Goal: Task Accomplishment & Management: Complete application form

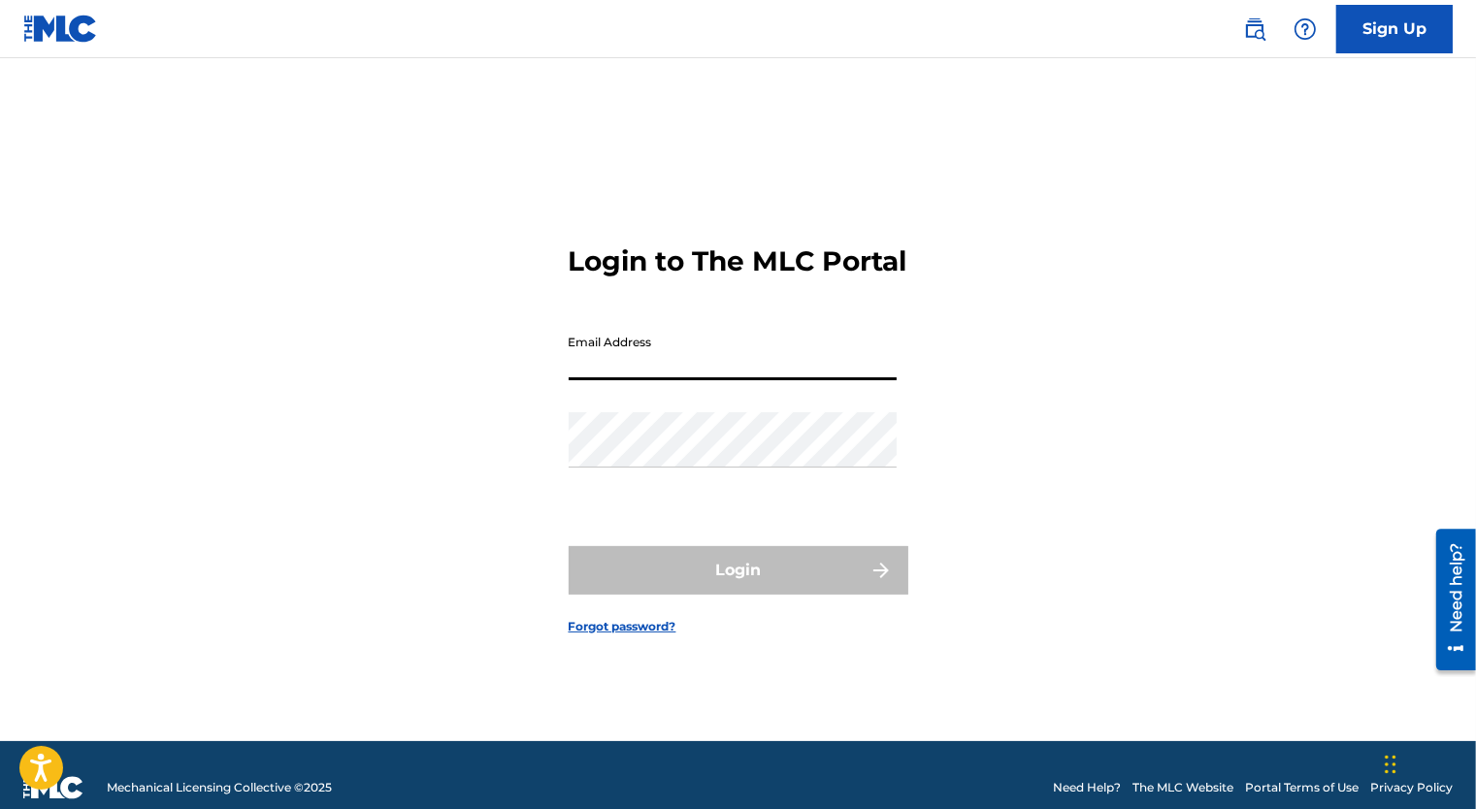
click at [732, 352] on input "Email Address" at bounding box center [733, 352] width 328 height 55
type input "[EMAIL_ADDRESS][PERSON_NAME][DOMAIN_NAME]"
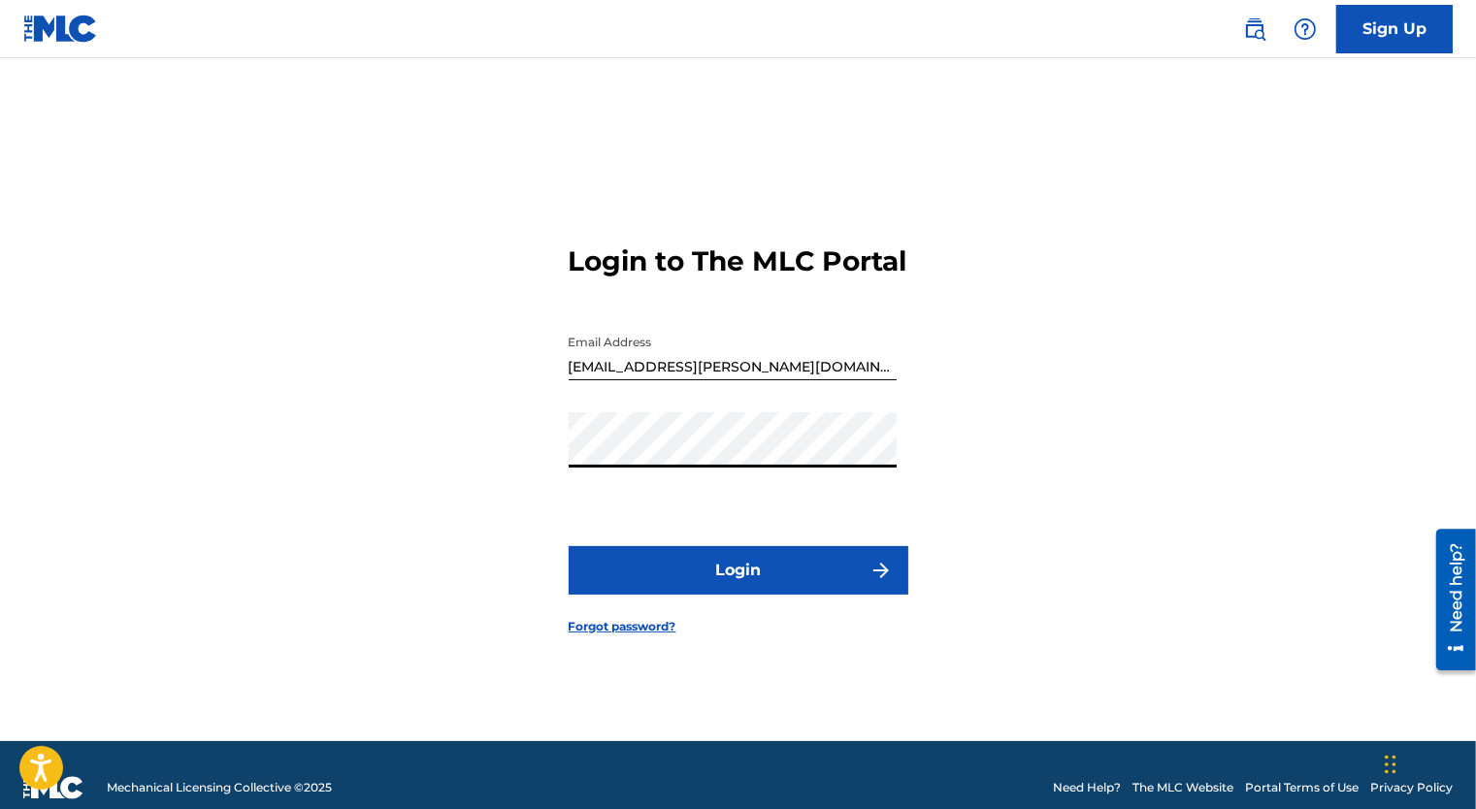
click at [569, 546] on button "Login" at bounding box center [739, 570] width 340 height 49
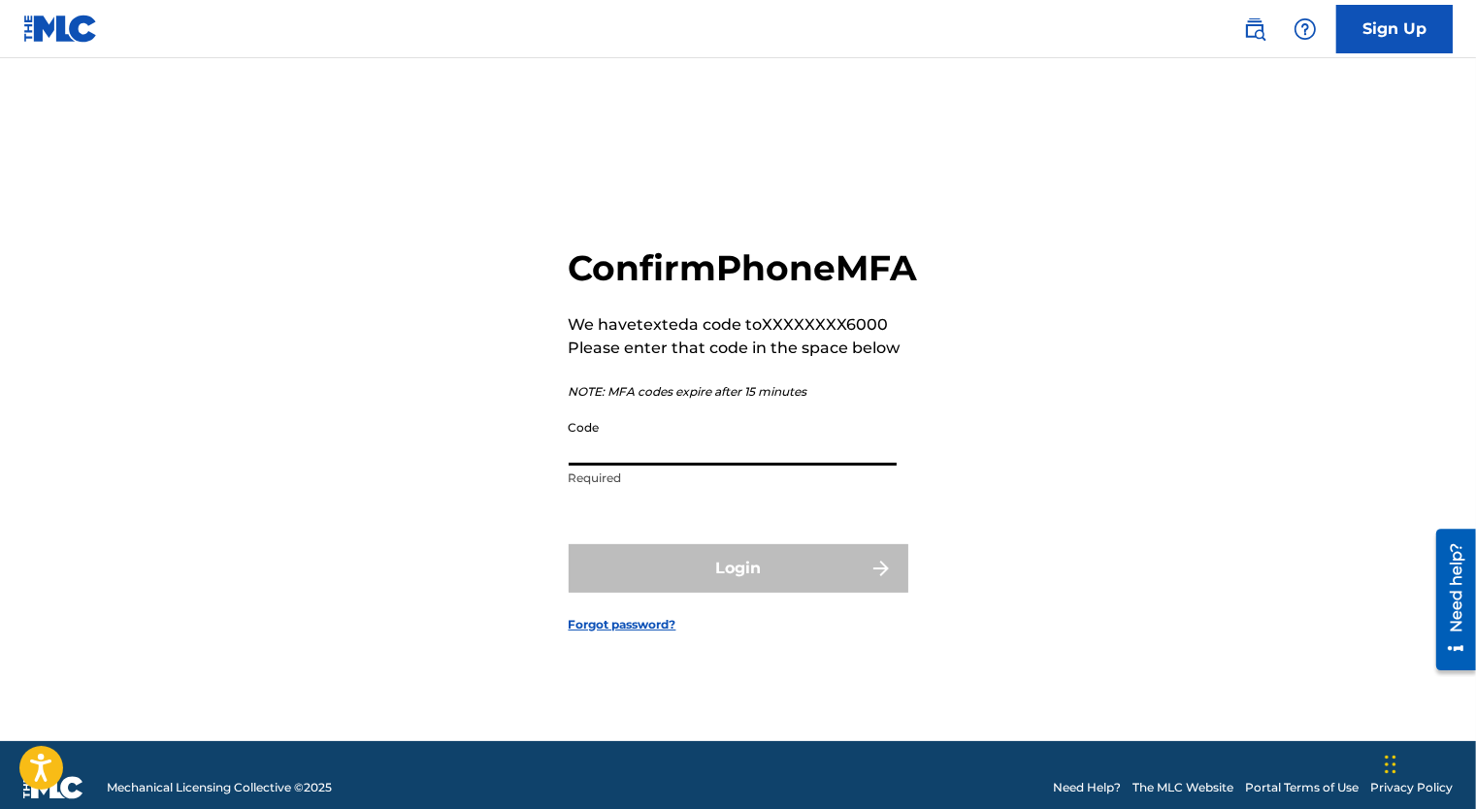
click at [712, 454] on input "Code" at bounding box center [733, 437] width 328 height 55
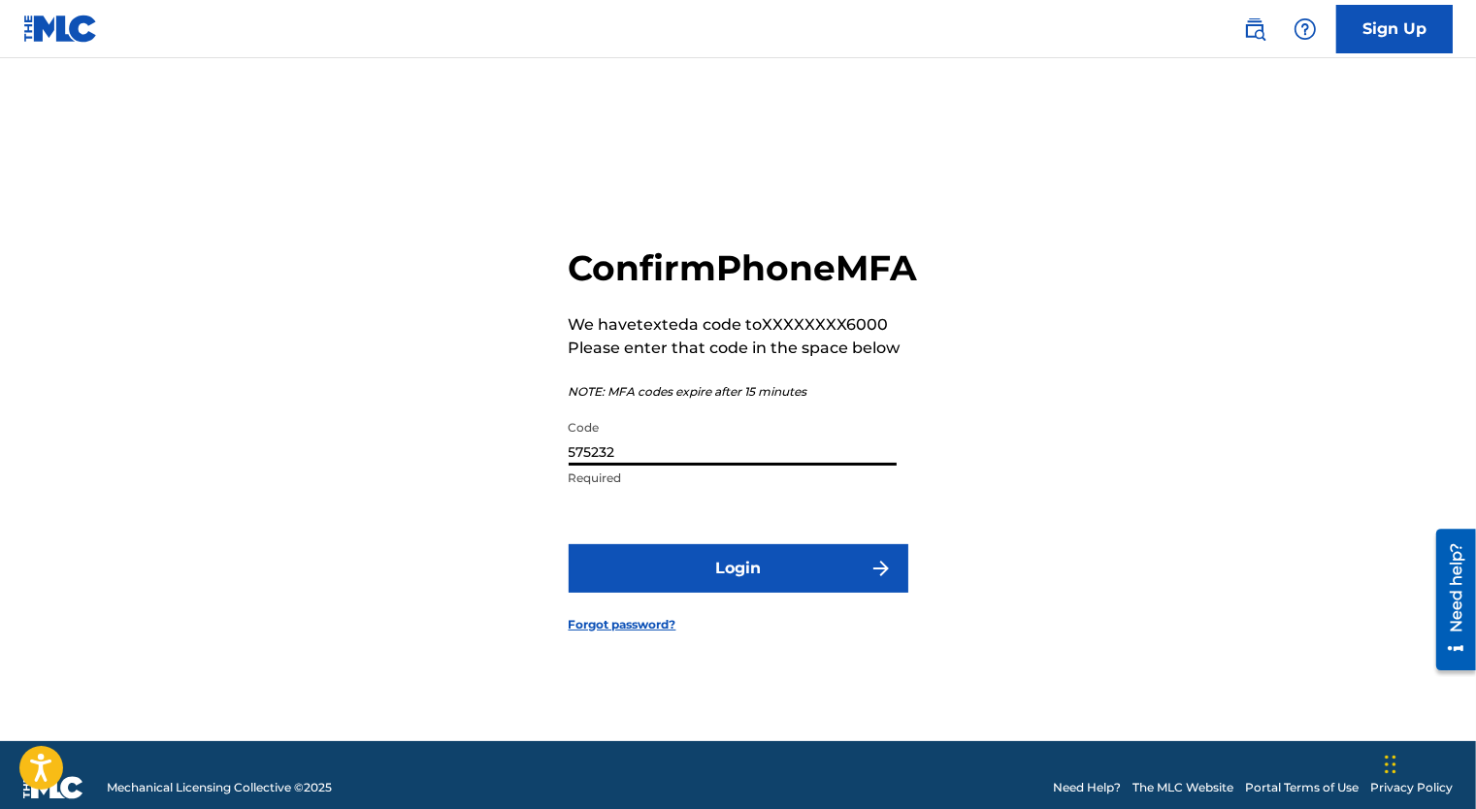
type input "575232"
click at [777, 574] on button "Login" at bounding box center [739, 568] width 340 height 49
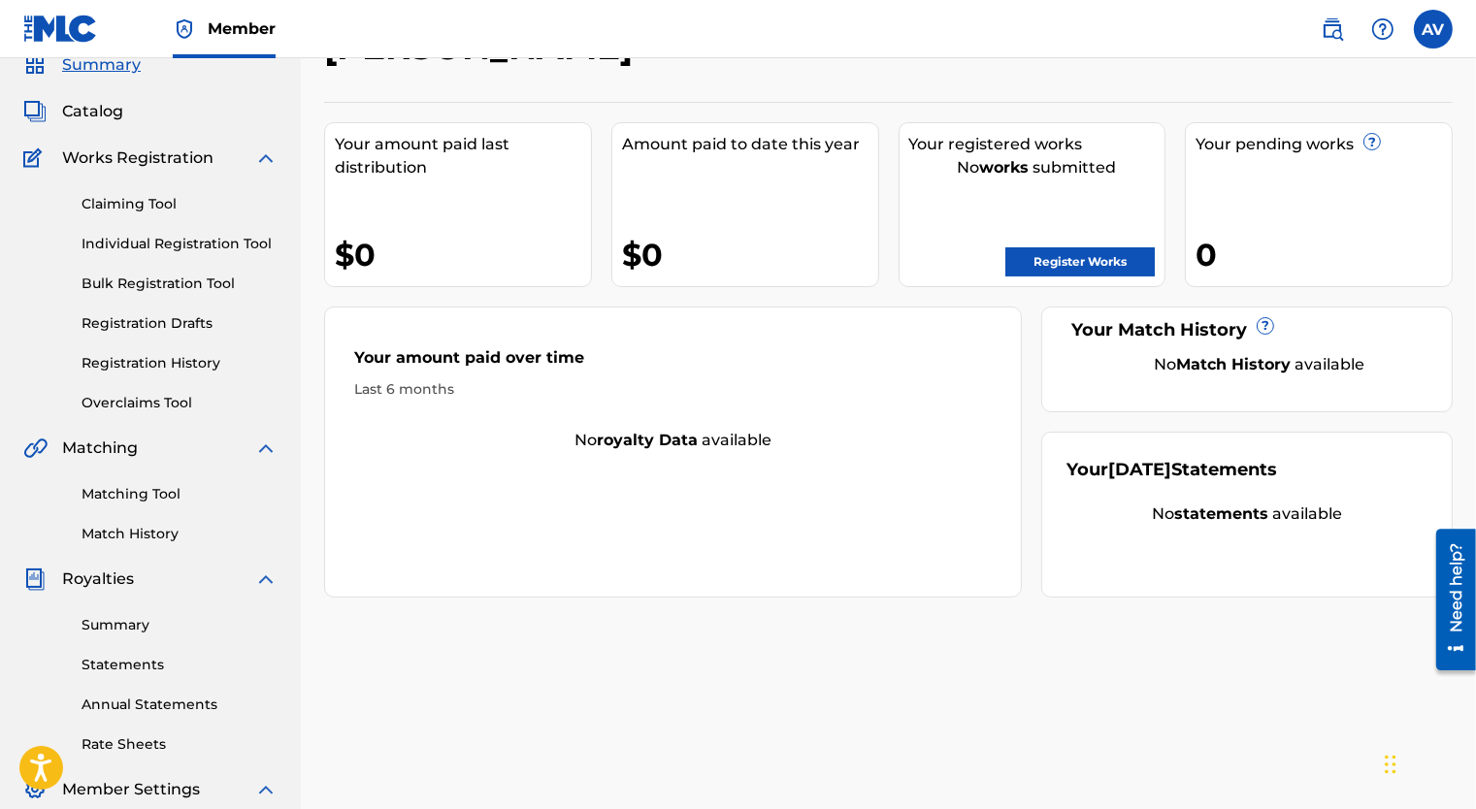
scroll to position [97, 0]
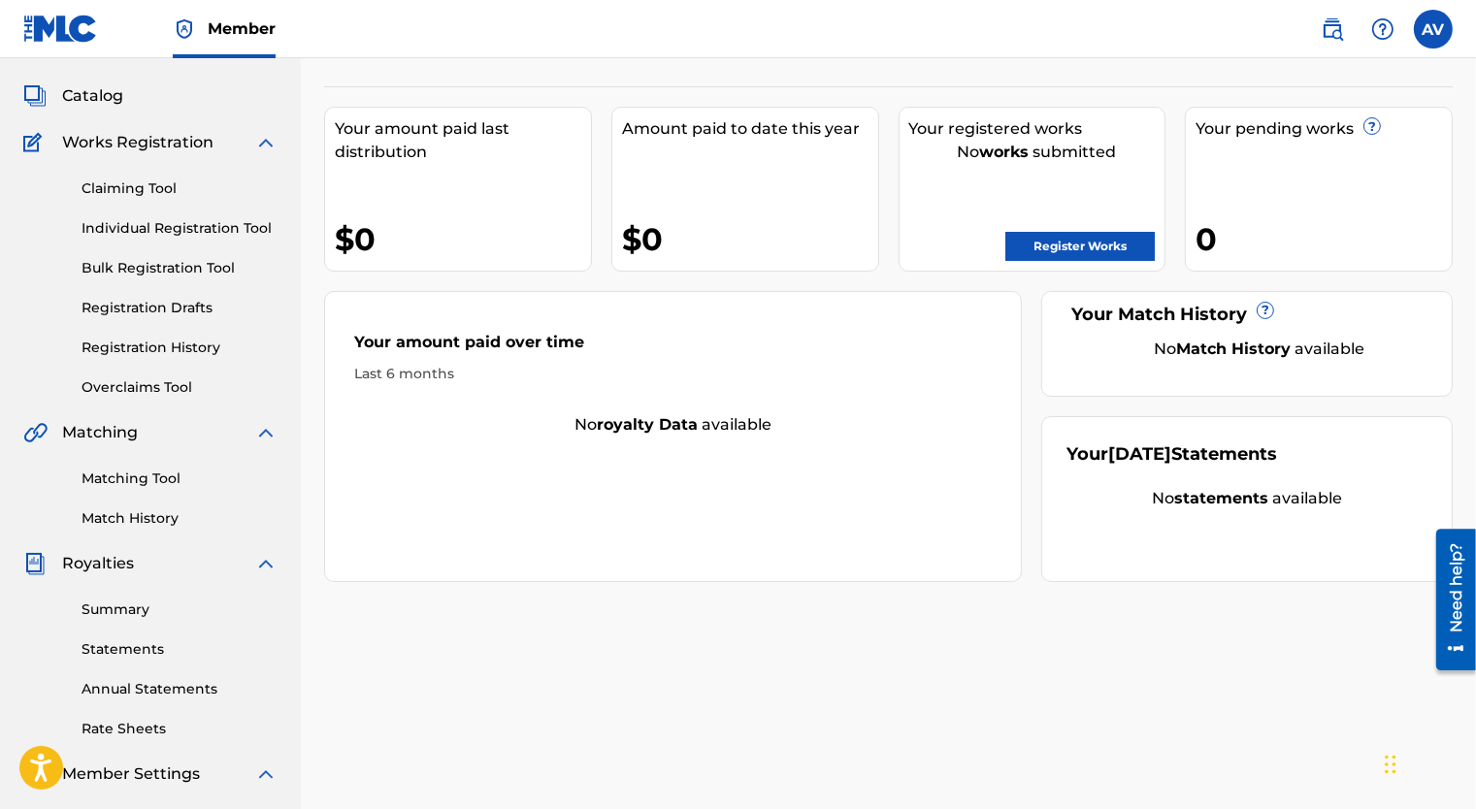
click at [153, 225] on link "Individual Registration Tool" at bounding box center [180, 228] width 196 height 20
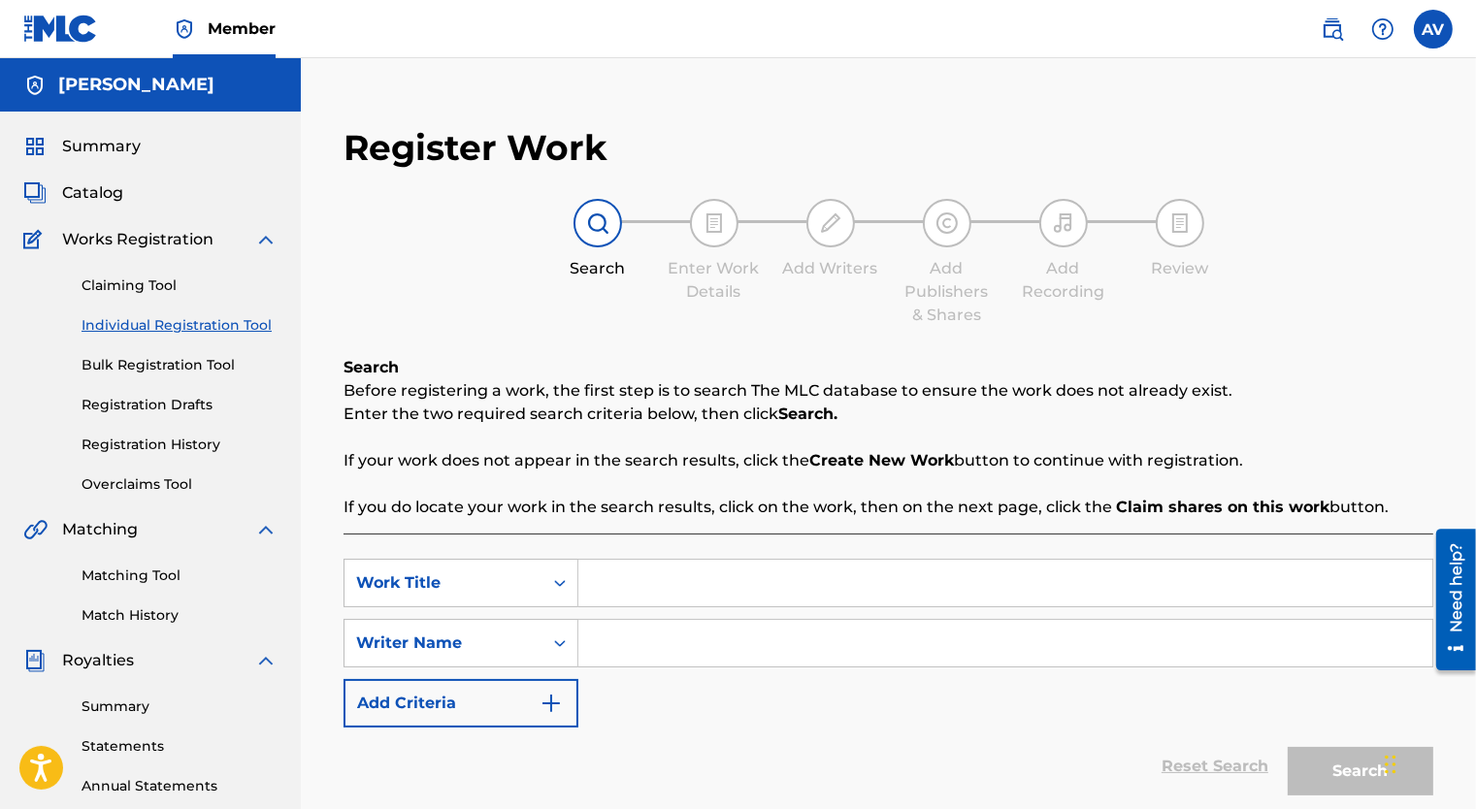
click at [105, 201] on span "Catalog" at bounding box center [92, 192] width 61 height 23
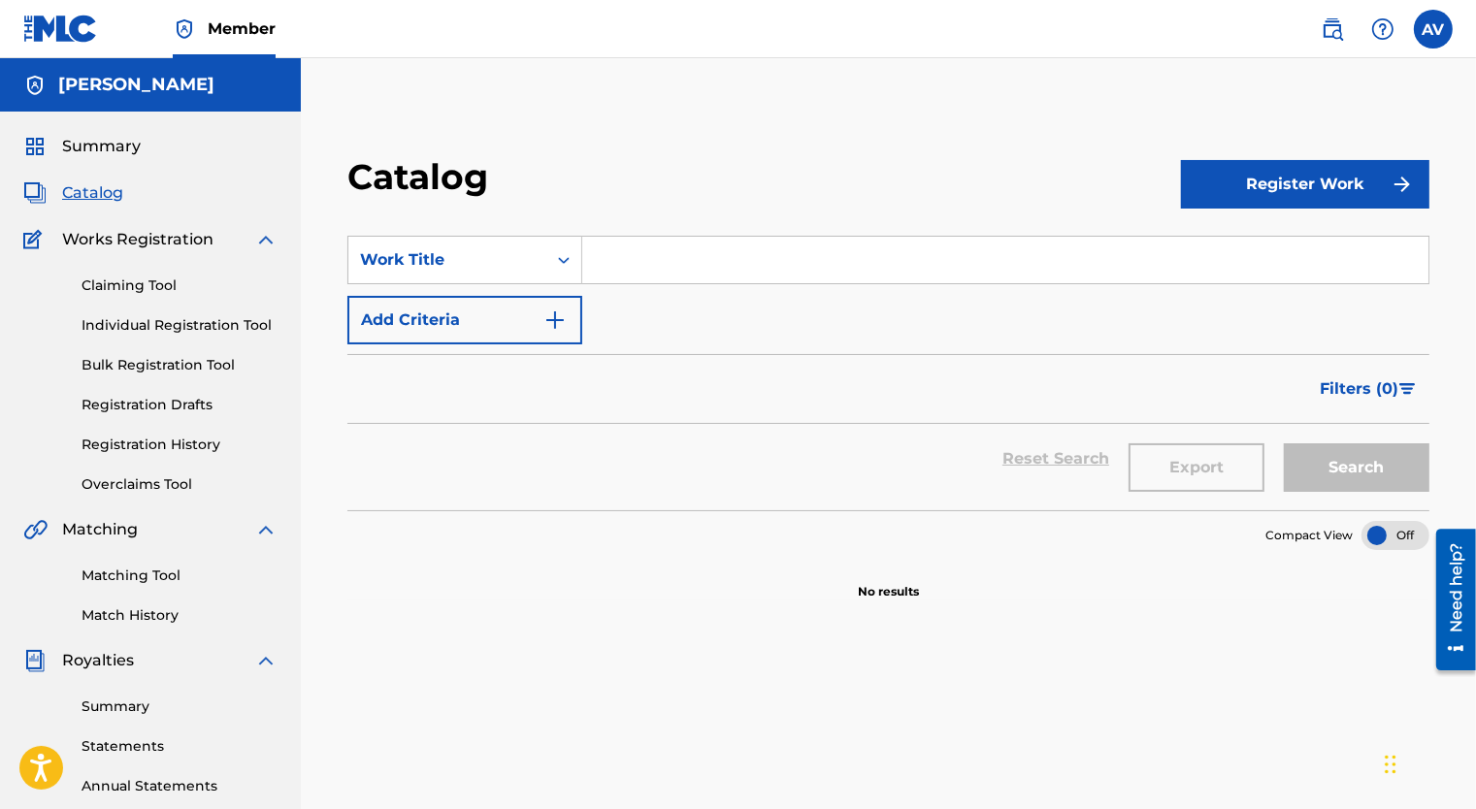
click at [135, 244] on span "Works Registration" at bounding box center [137, 239] width 151 height 23
click at [140, 283] on link "Claiming Tool" at bounding box center [180, 286] width 196 height 20
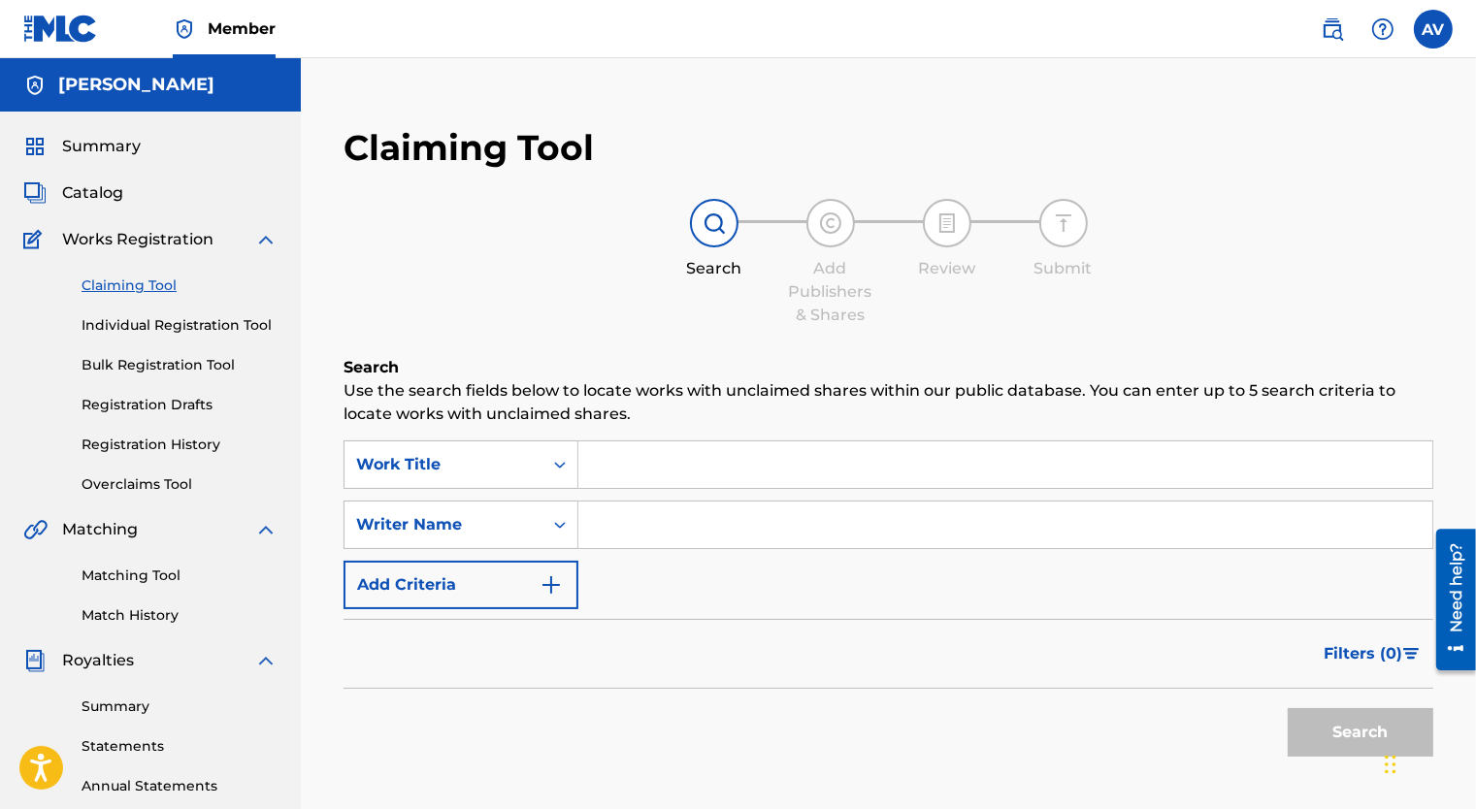
click at [153, 334] on link "Individual Registration Tool" at bounding box center [180, 325] width 196 height 20
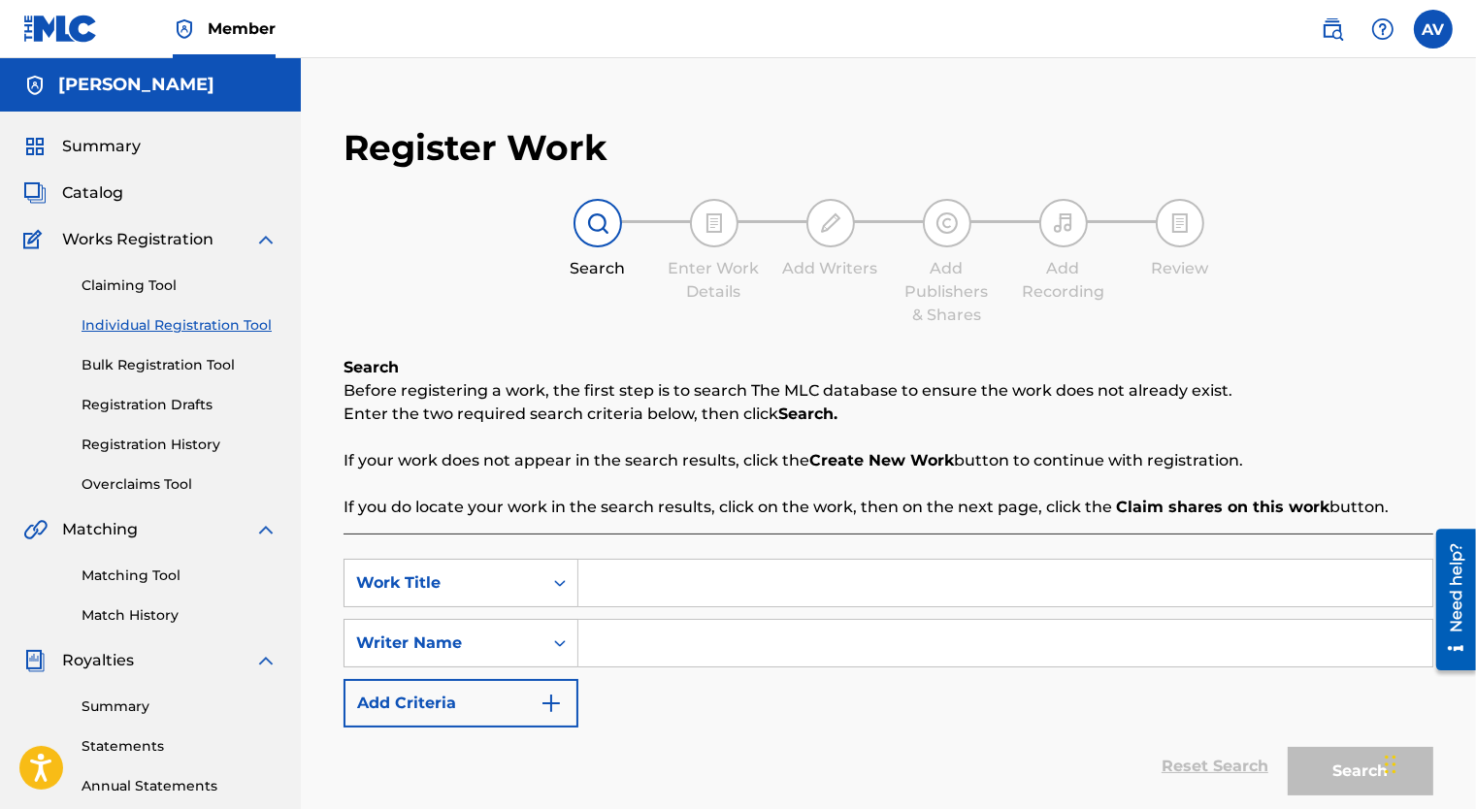
click at [90, 148] on span "Summary" at bounding box center [101, 146] width 79 height 23
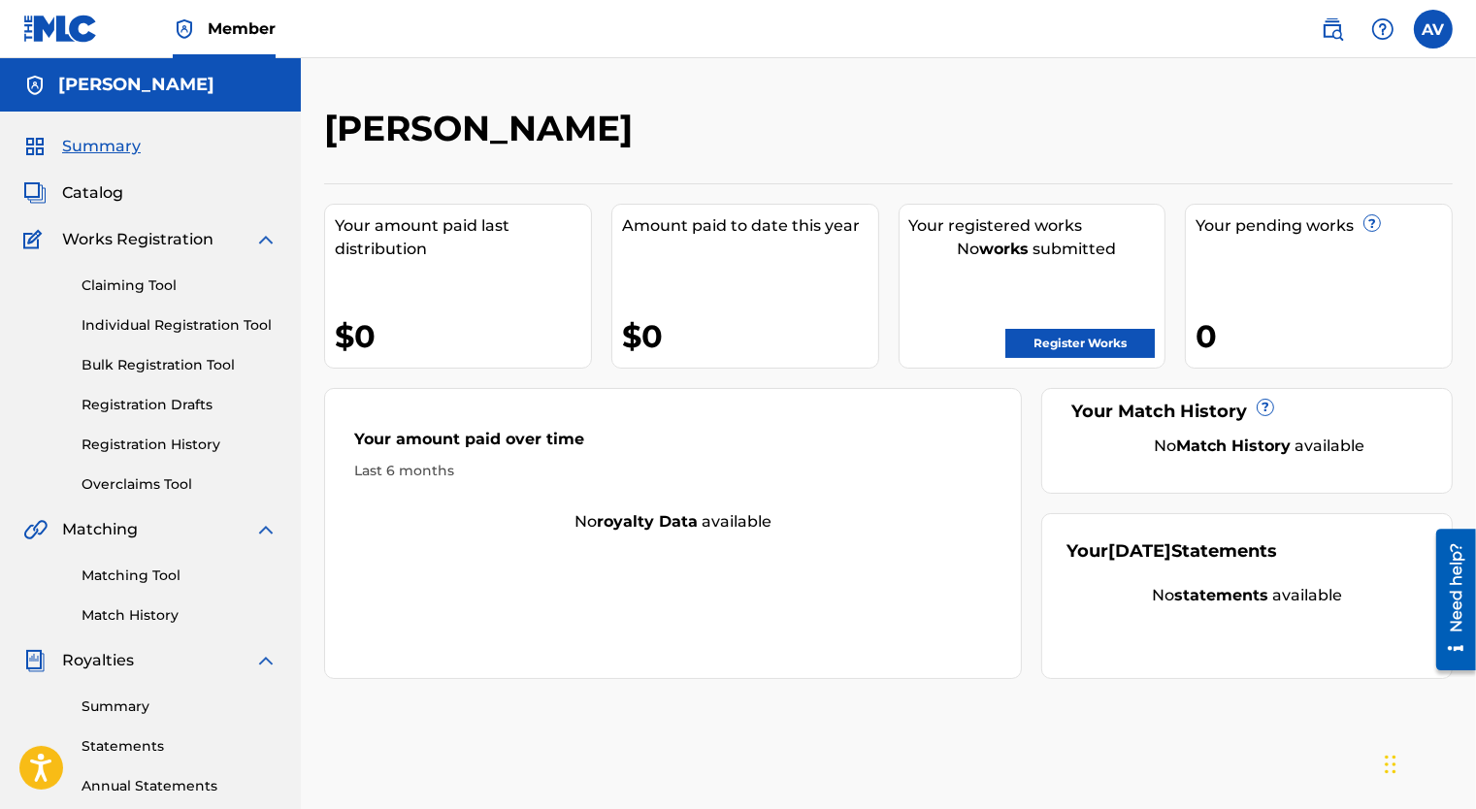
click at [1271, 259] on div "Your pending works ? 0" at bounding box center [1319, 286] width 268 height 165
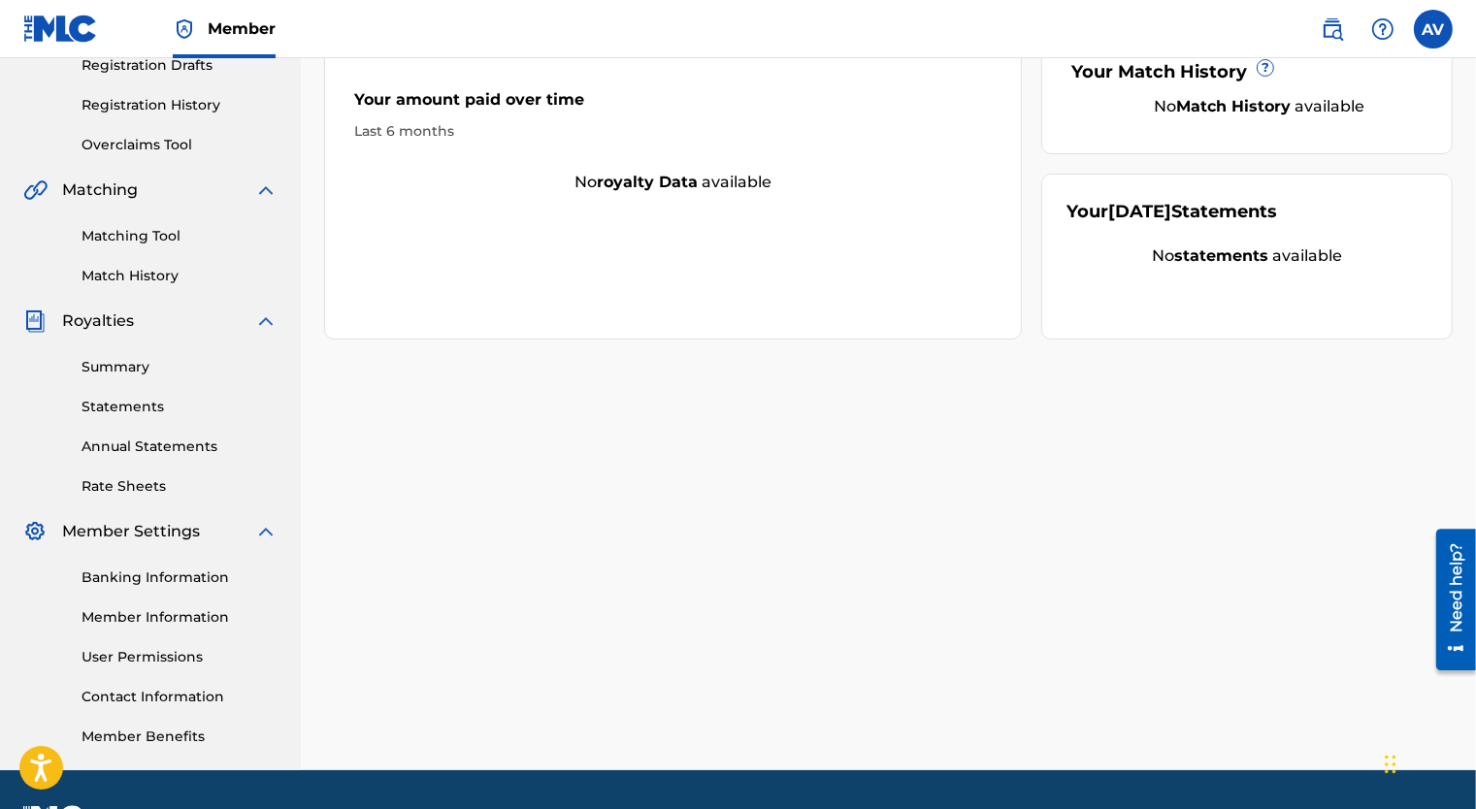
scroll to position [394, 0]
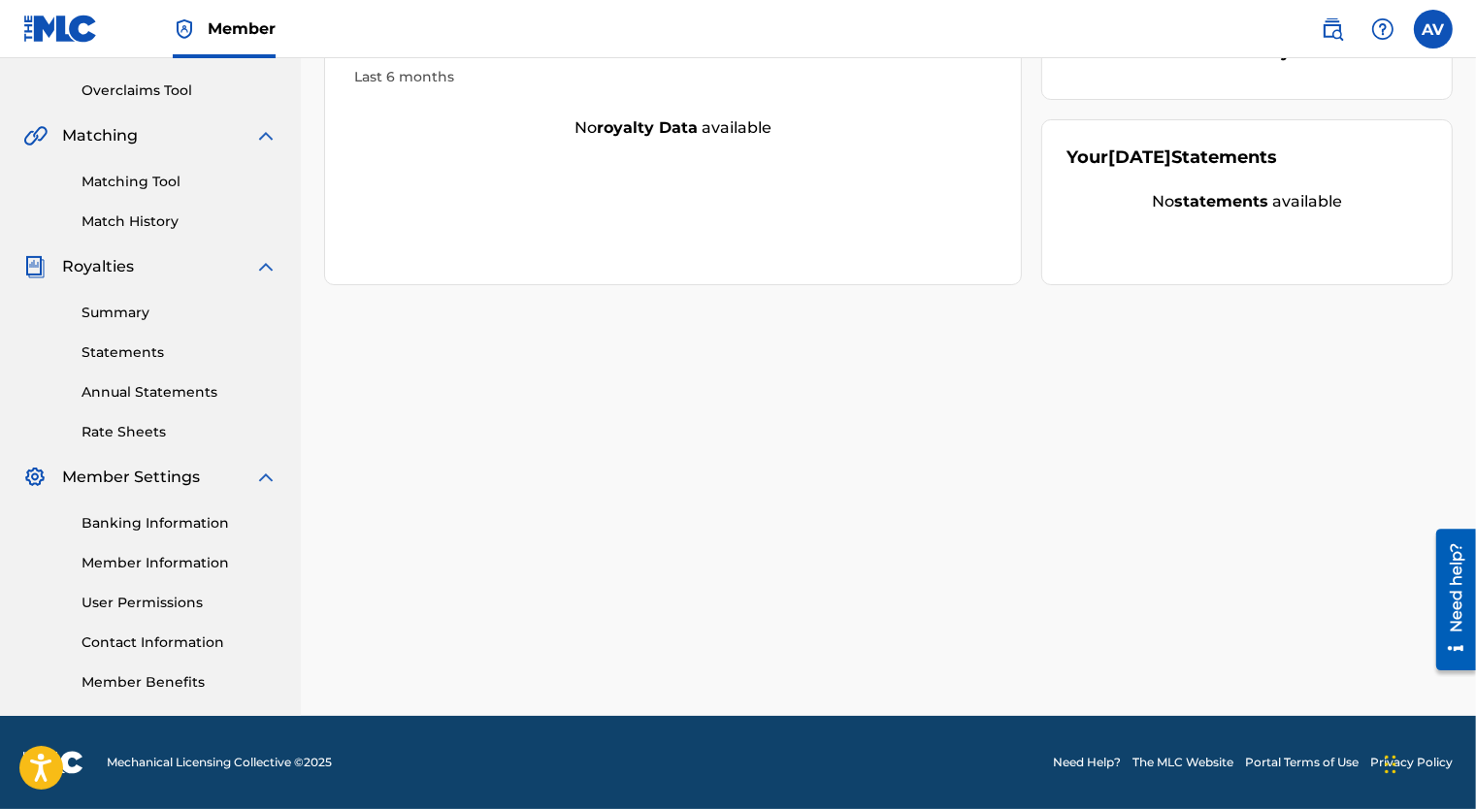
click at [148, 528] on link "Banking Information" at bounding box center [180, 523] width 196 height 20
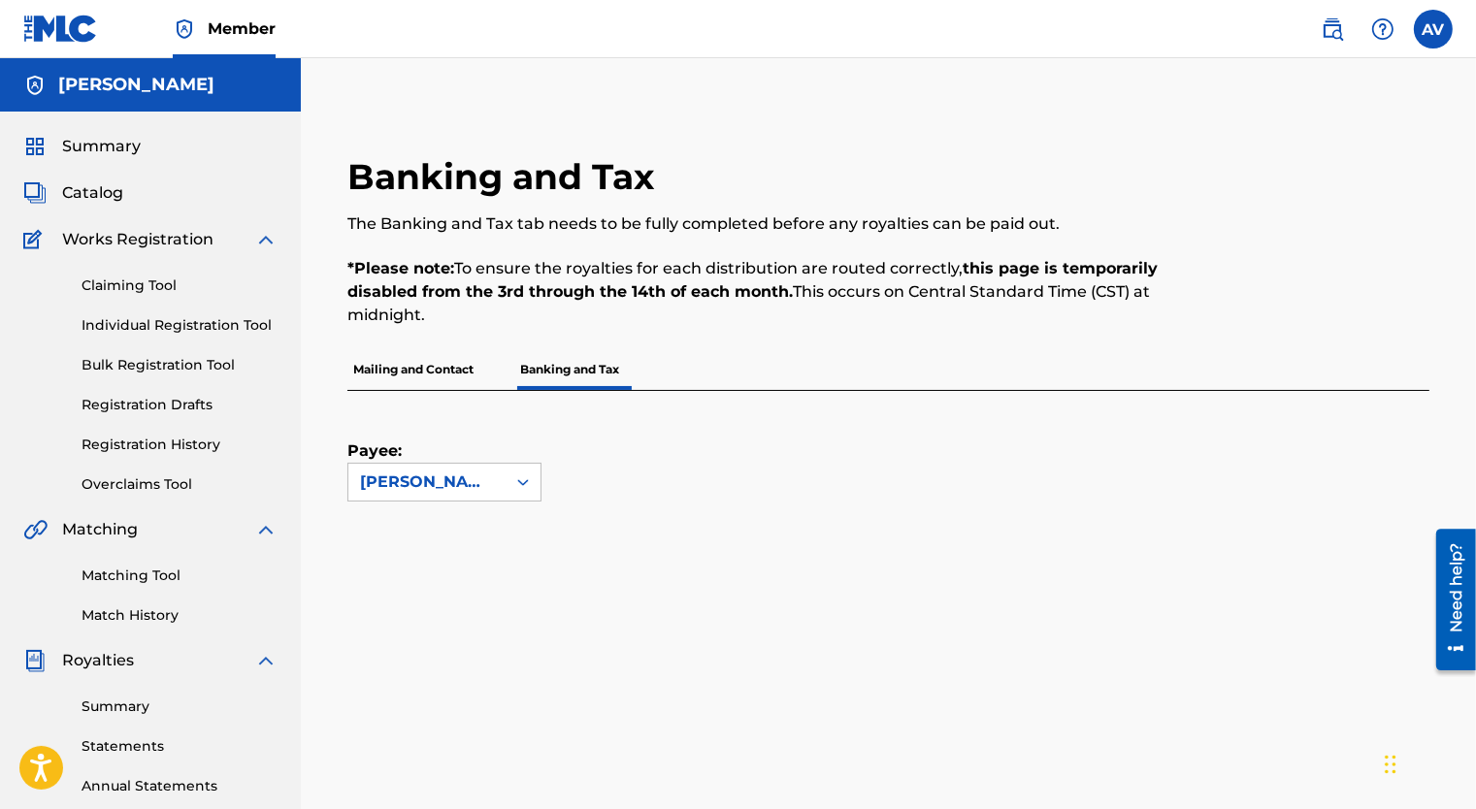
click at [154, 327] on link "Individual Registration Tool" at bounding box center [180, 325] width 196 height 20
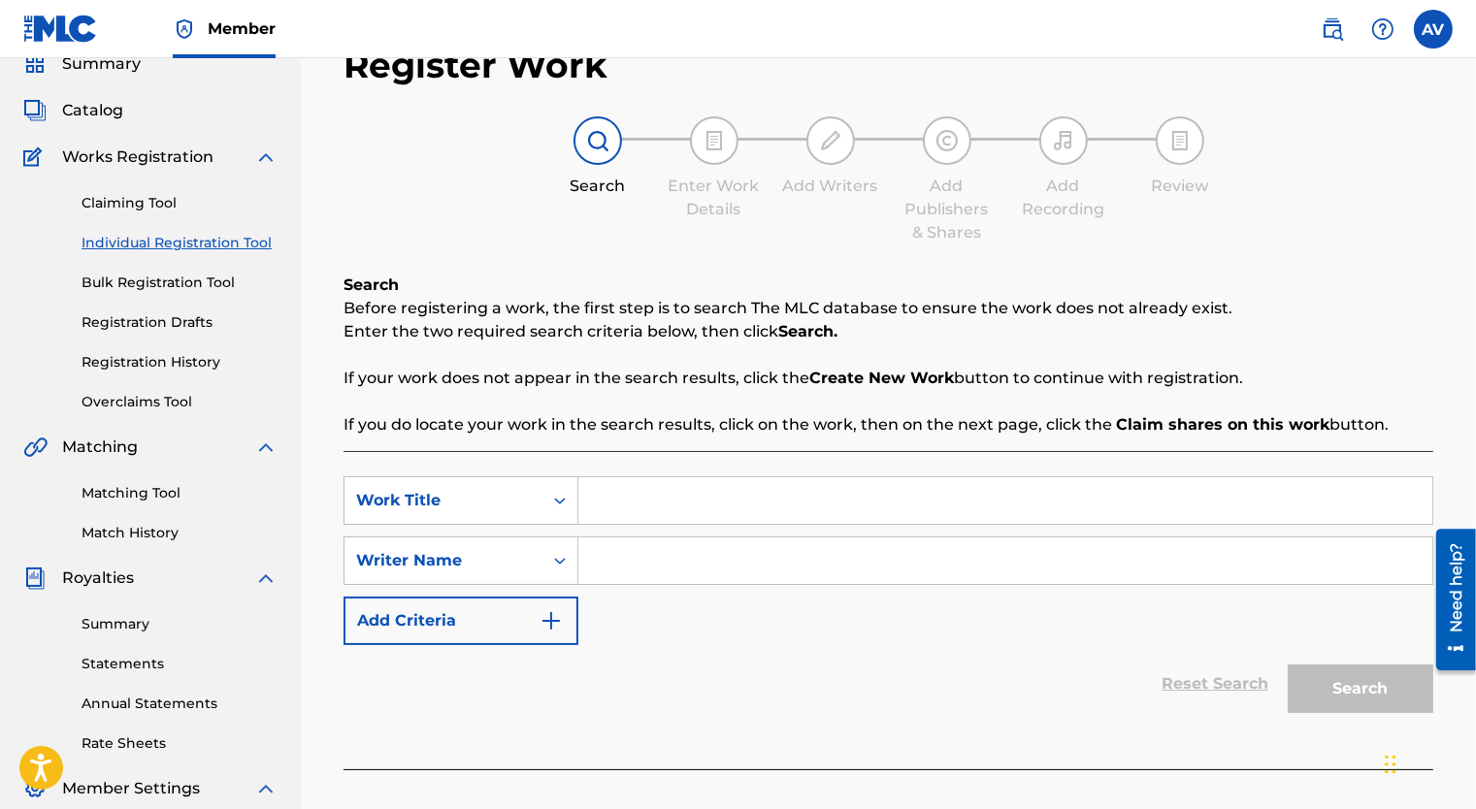
scroll to position [97, 0]
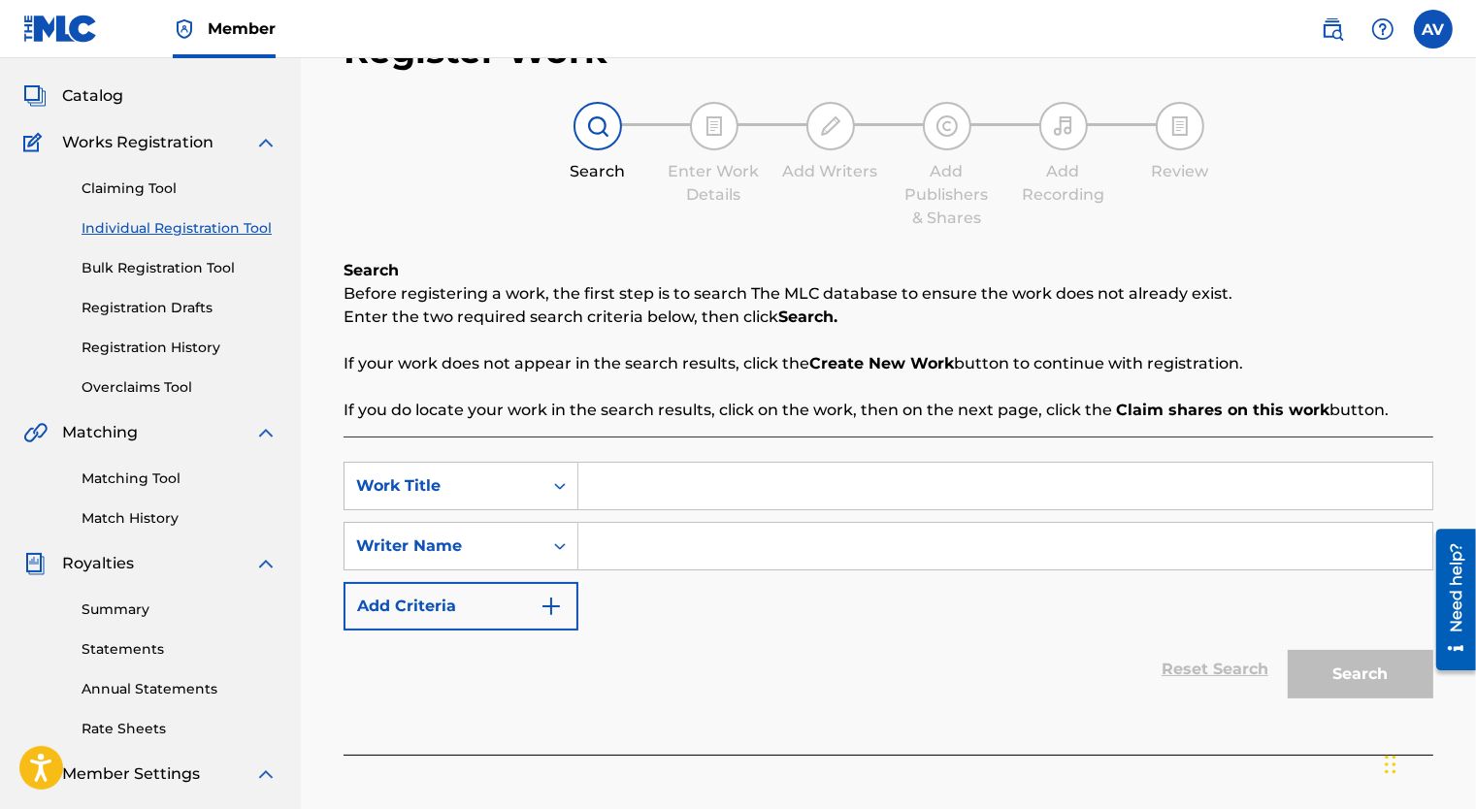
click at [602, 488] on input "Search Form" at bounding box center [1005, 486] width 854 height 47
click at [614, 564] on input "Search Form" at bounding box center [1005, 546] width 854 height 47
click at [584, 655] on div "Reset Search Search" at bounding box center [889, 670] width 1090 height 78
click at [626, 490] on input "Search Form" at bounding box center [1005, 486] width 854 height 47
type input "Can't Stop Nothin'"
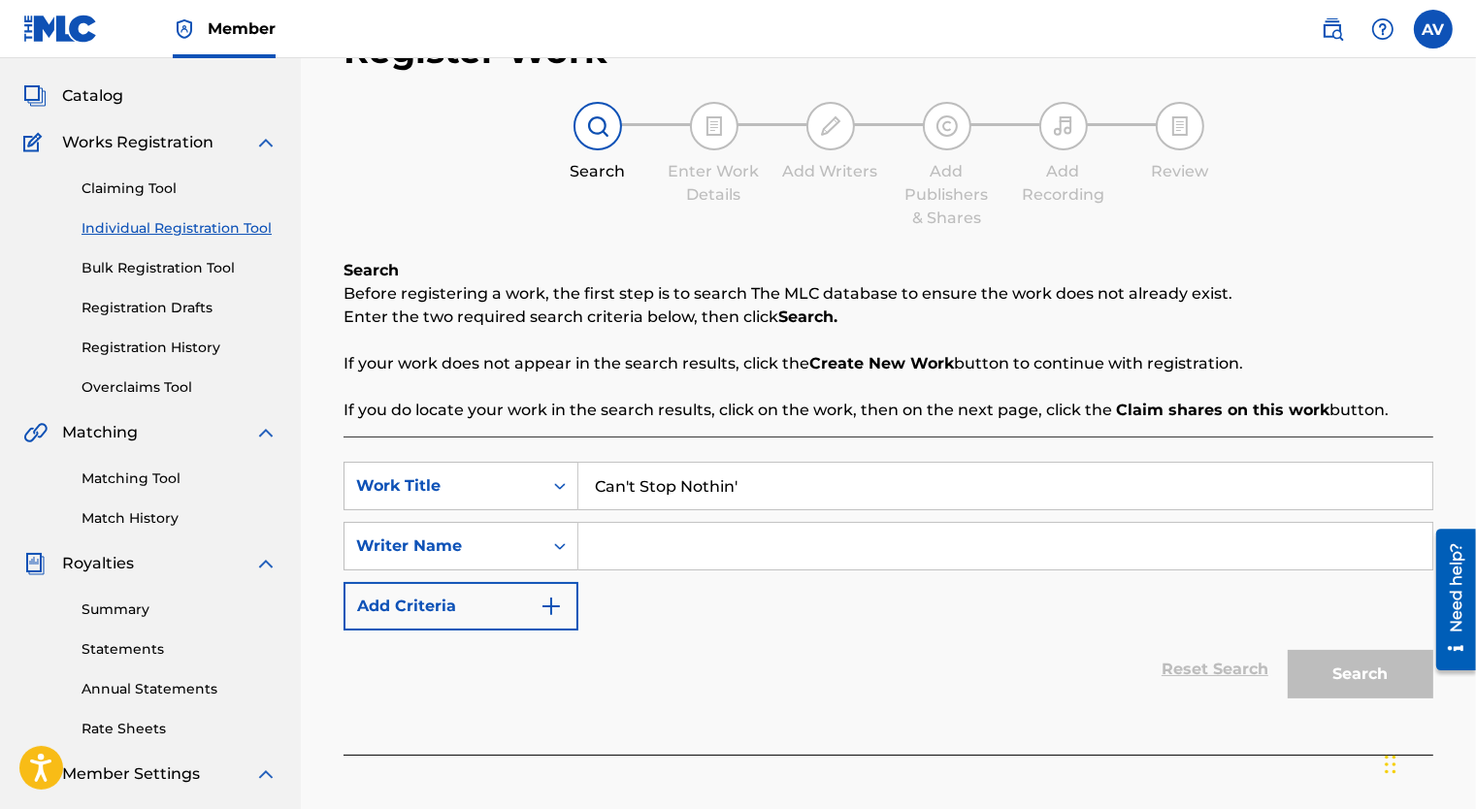
click at [620, 563] on input "Search Form" at bounding box center [1005, 546] width 854 height 47
type input "Vertigo"
click at [1307, 670] on button "Search" at bounding box center [1361, 674] width 146 height 49
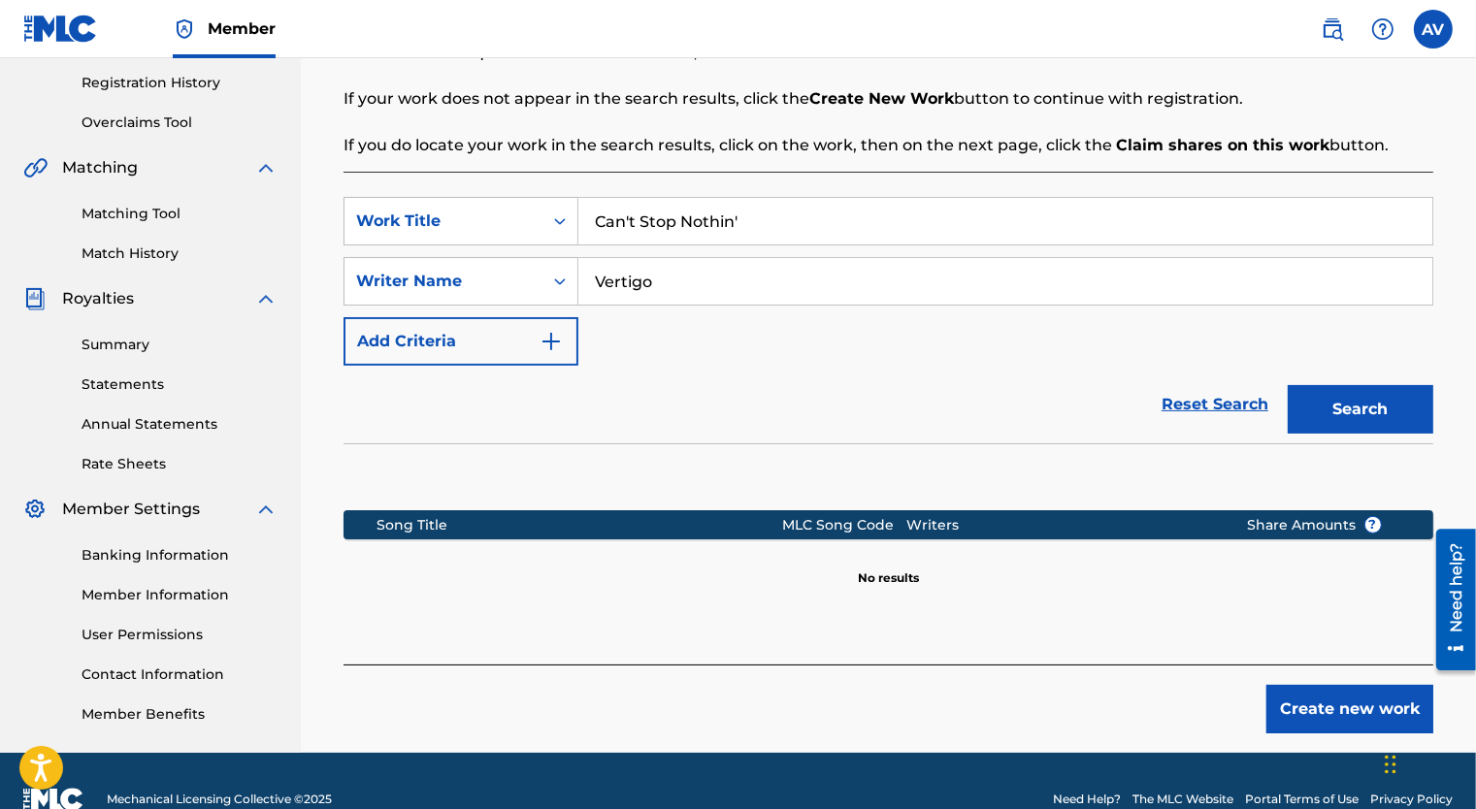
scroll to position [398, 0]
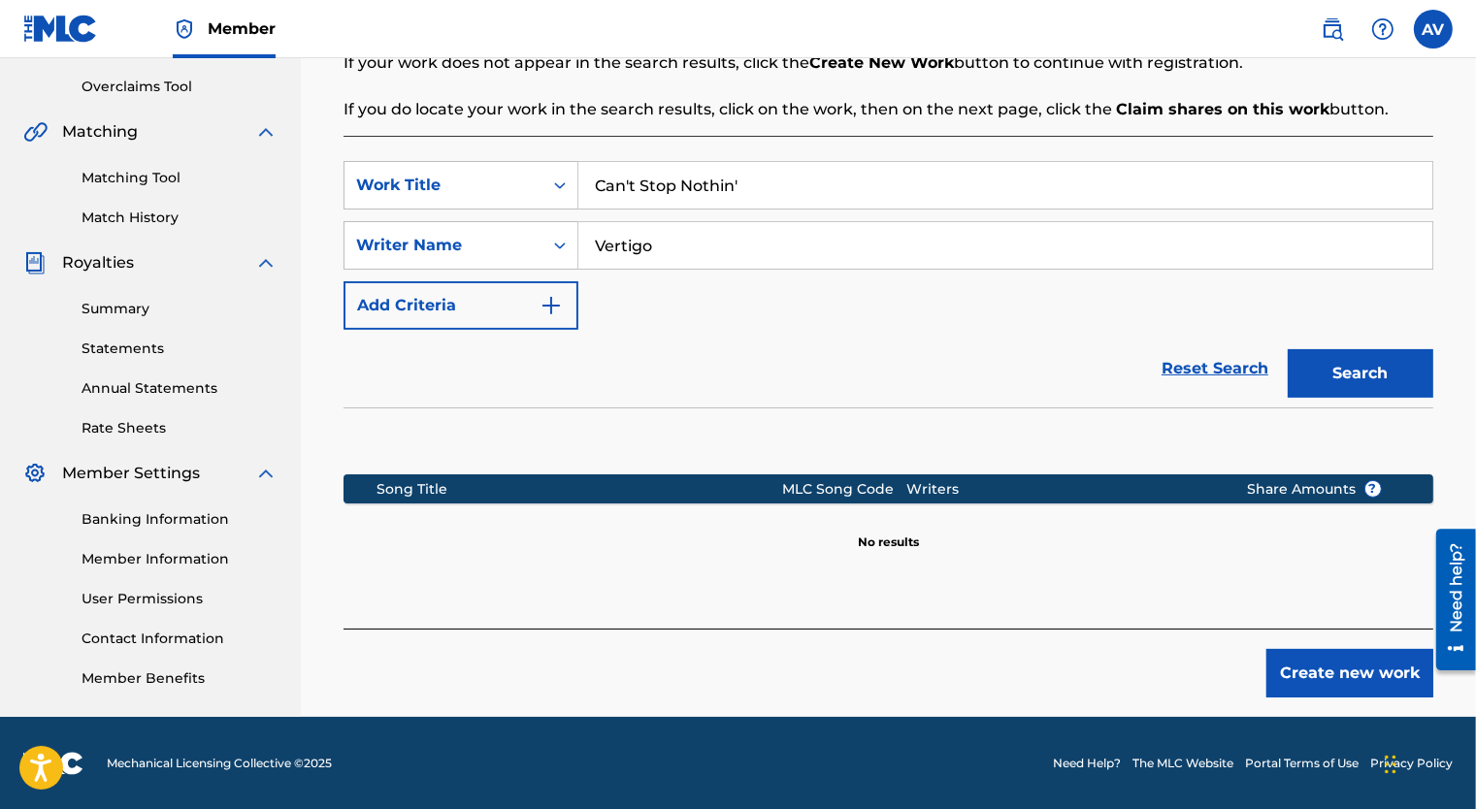
click at [1303, 670] on button "Create new work" at bounding box center [1349, 673] width 167 height 49
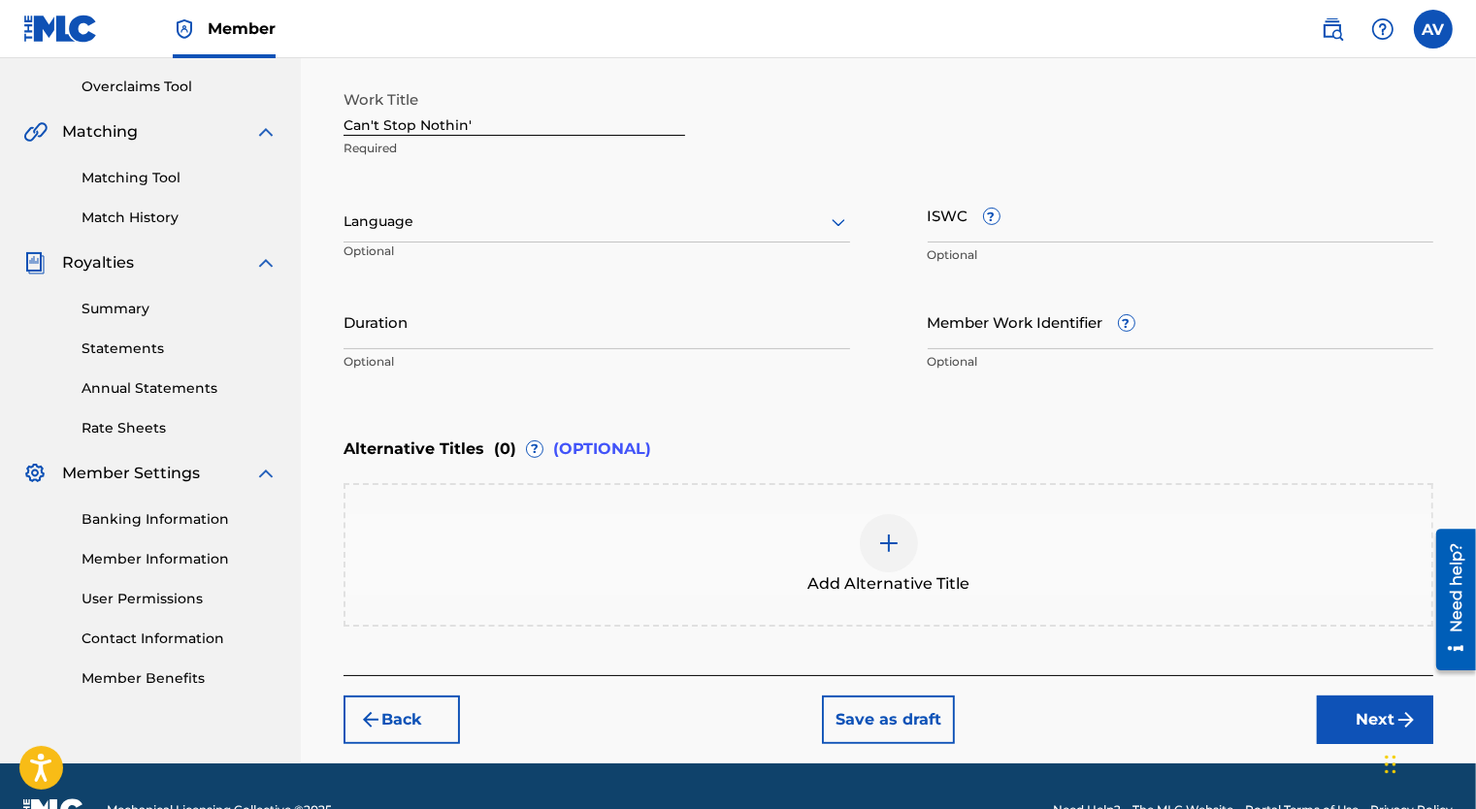
click at [408, 705] on button "Back" at bounding box center [402, 720] width 116 height 49
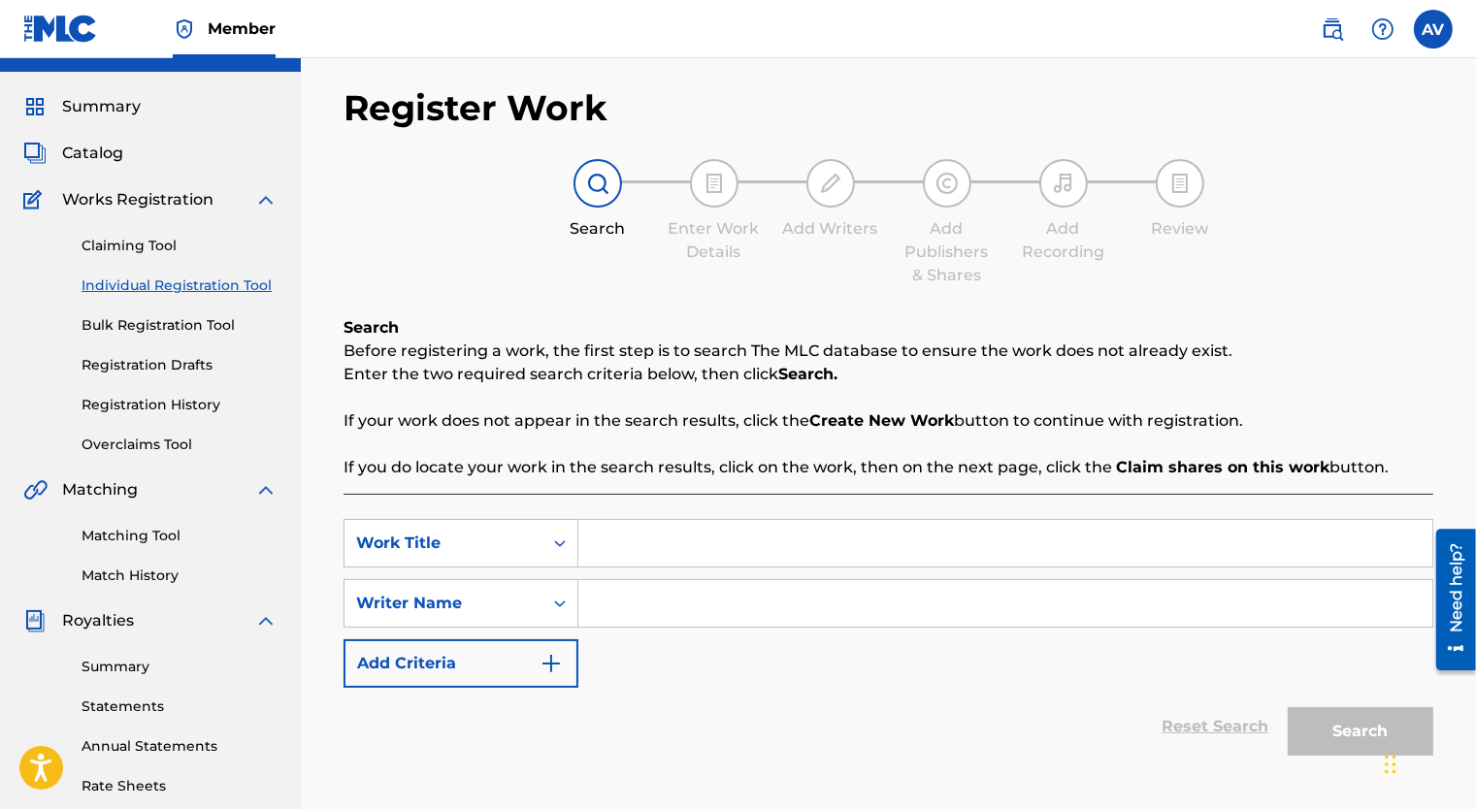
scroll to position [0, 0]
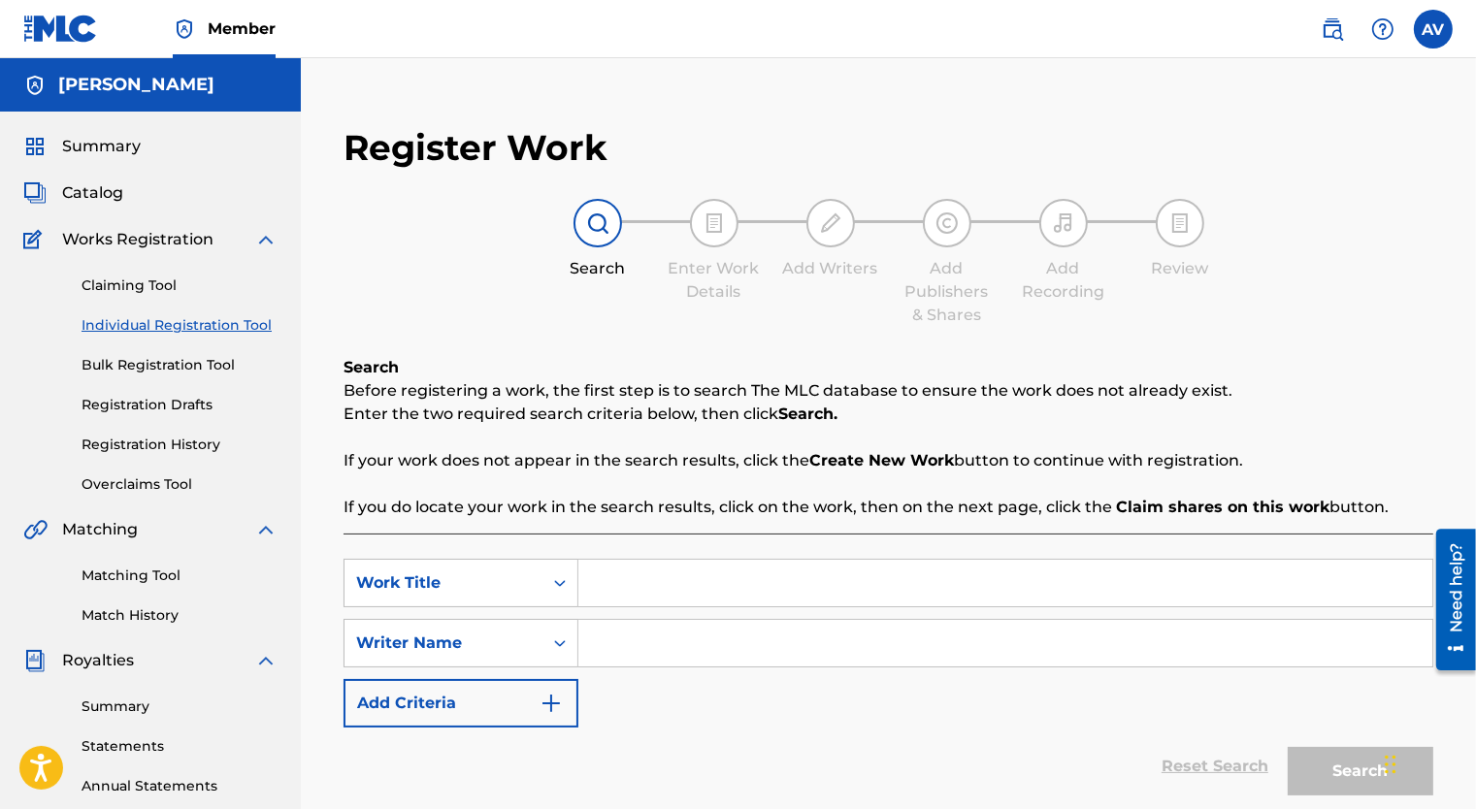
click at [98, 145] on span "Summary" at bounding box center [101, 146] width 79 height 23
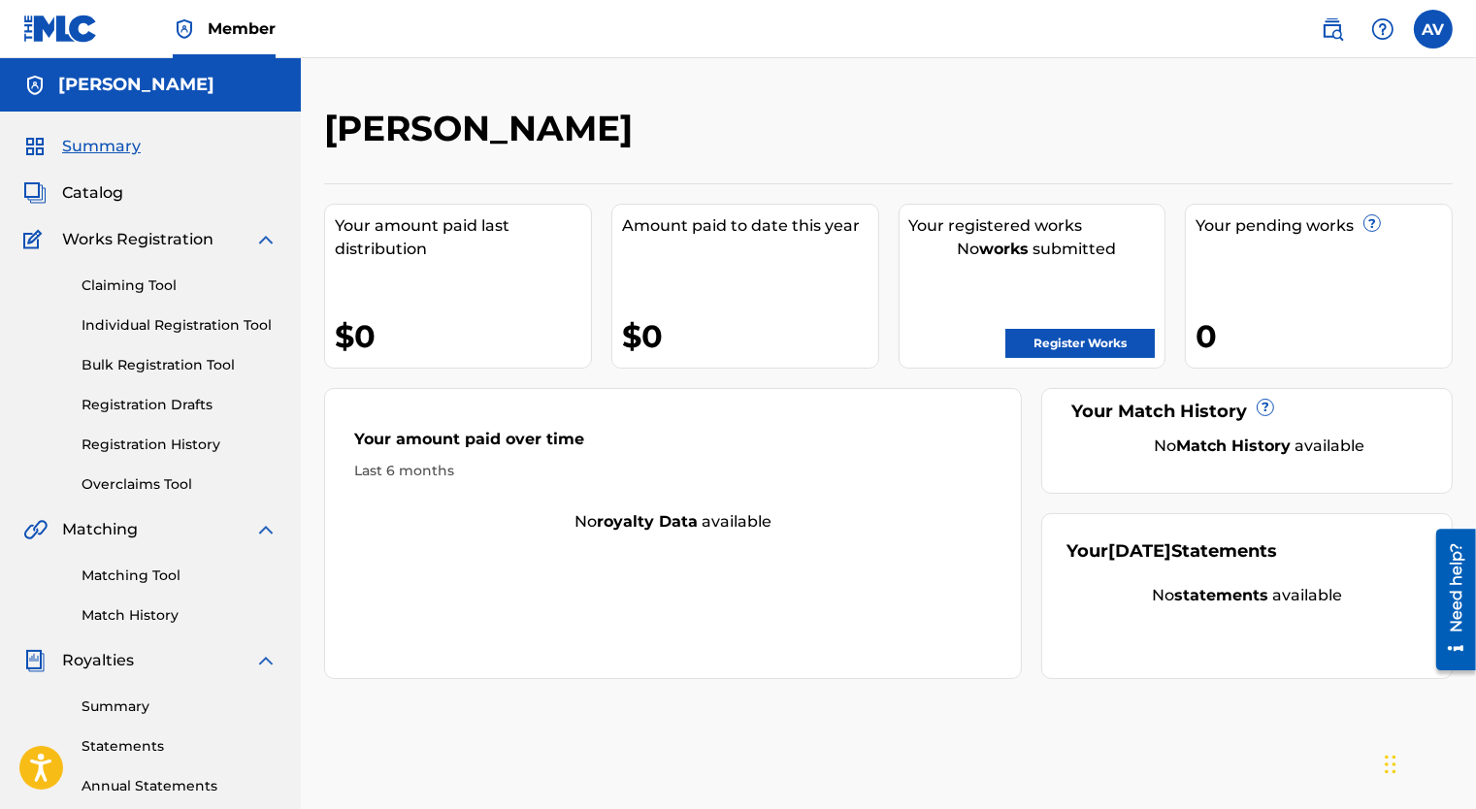
click at [99, 200] on span "Catalog" at bounding box center [92, 192] width 61 height 23
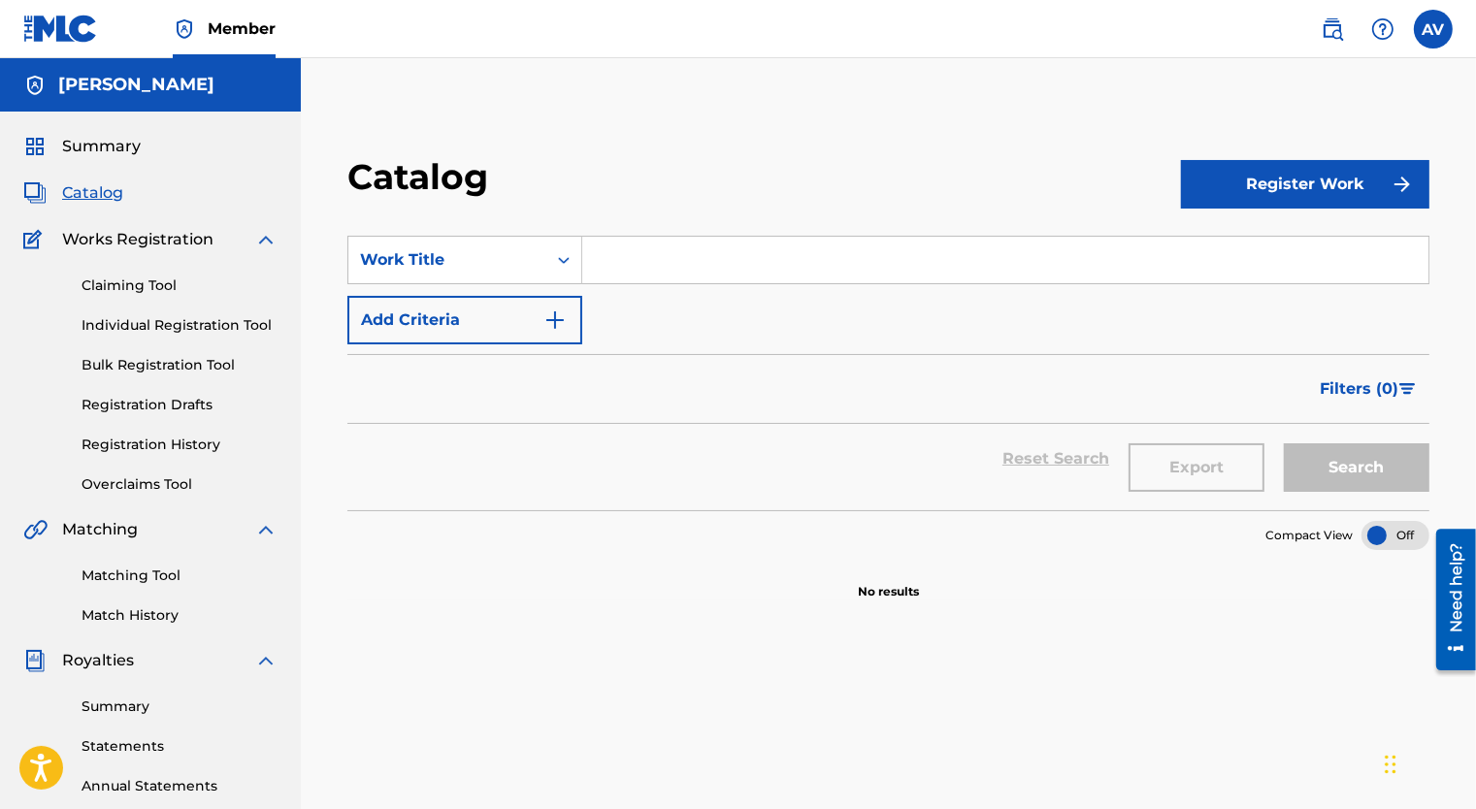
click at [163, 401] on link "Registration Drafts" at bounding box center [180, 405] width 196 height 20
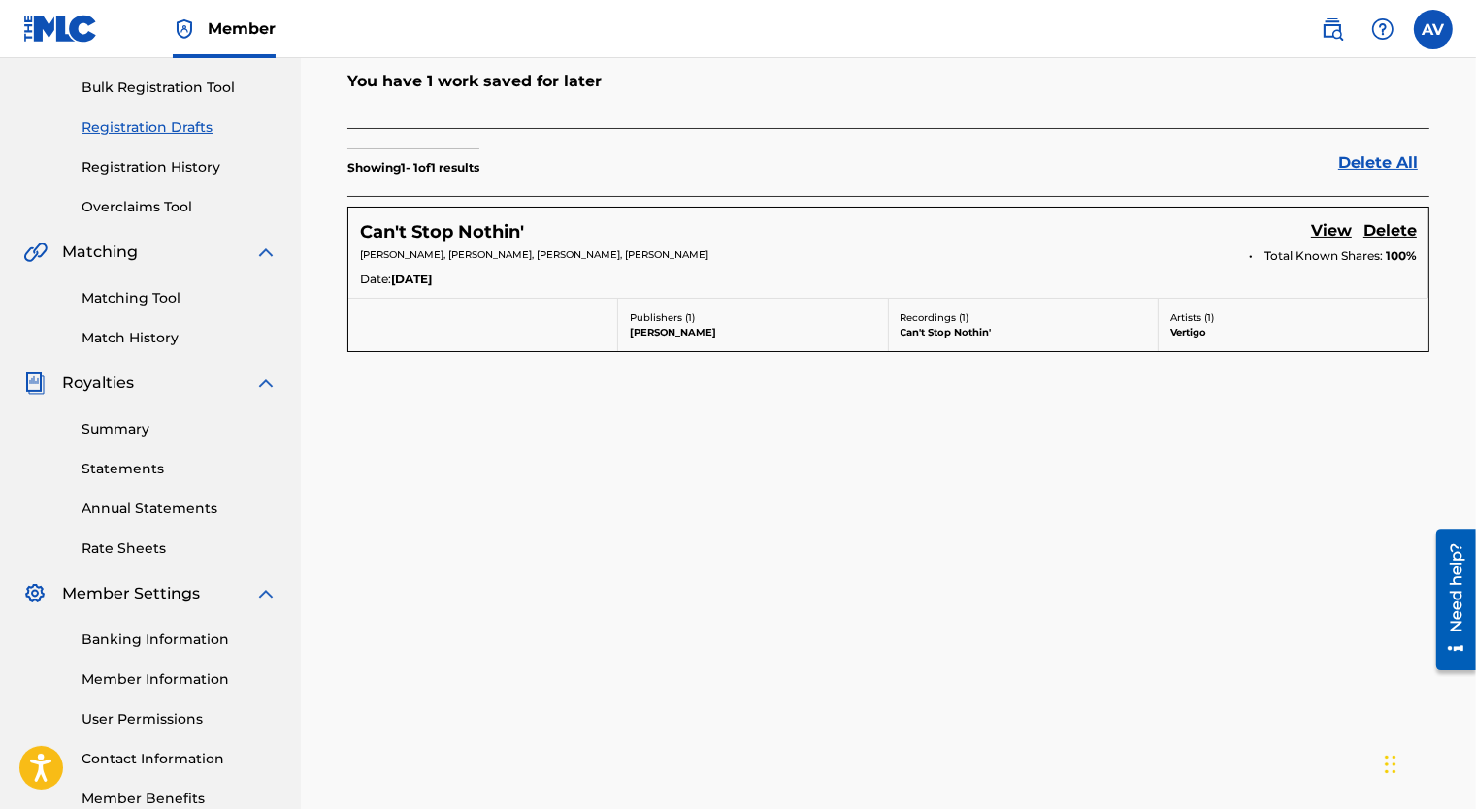
scroll to position [291, 0]
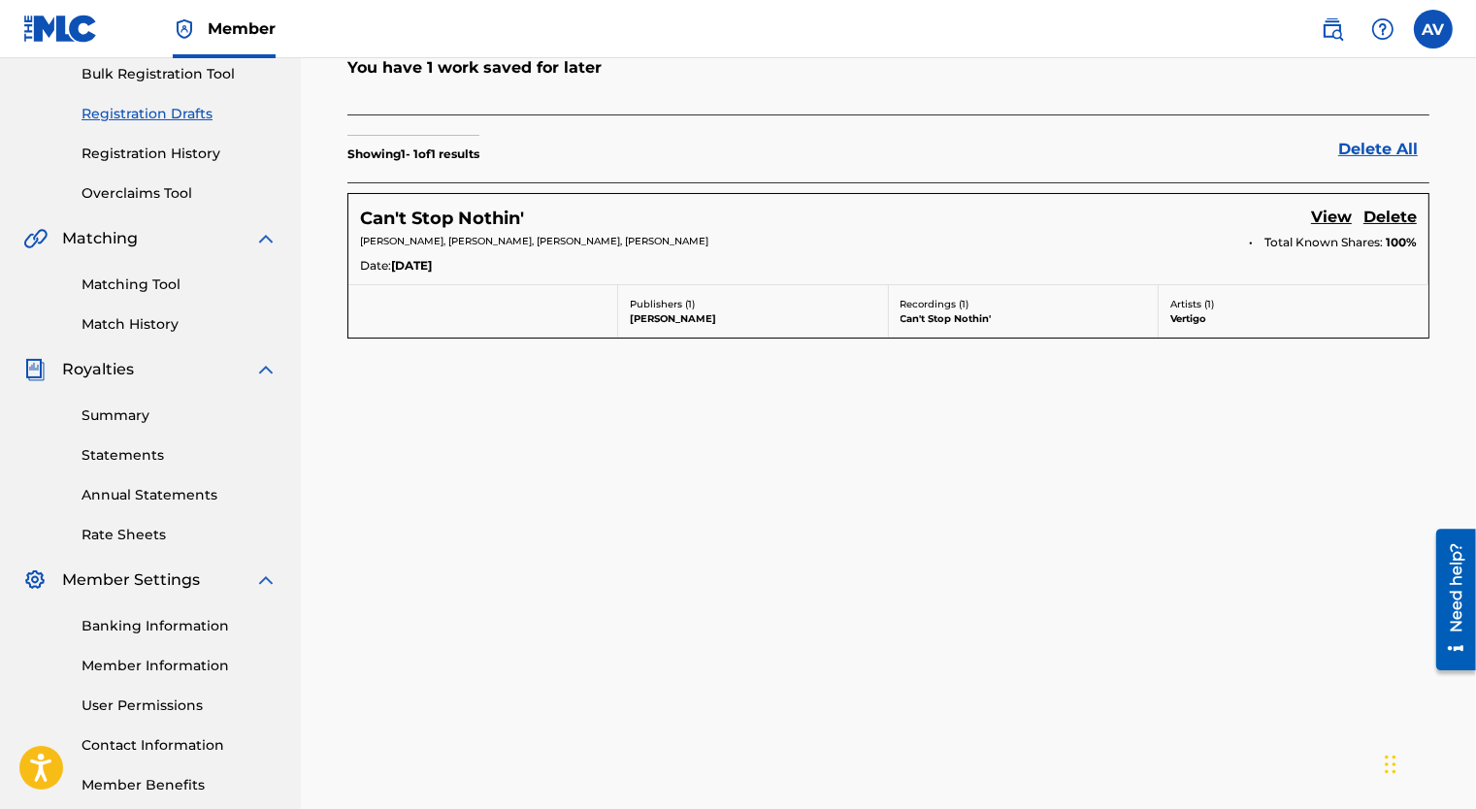
click at [1330, 223] on link "View" at bounding box center [1331, 219] width 41 height 26
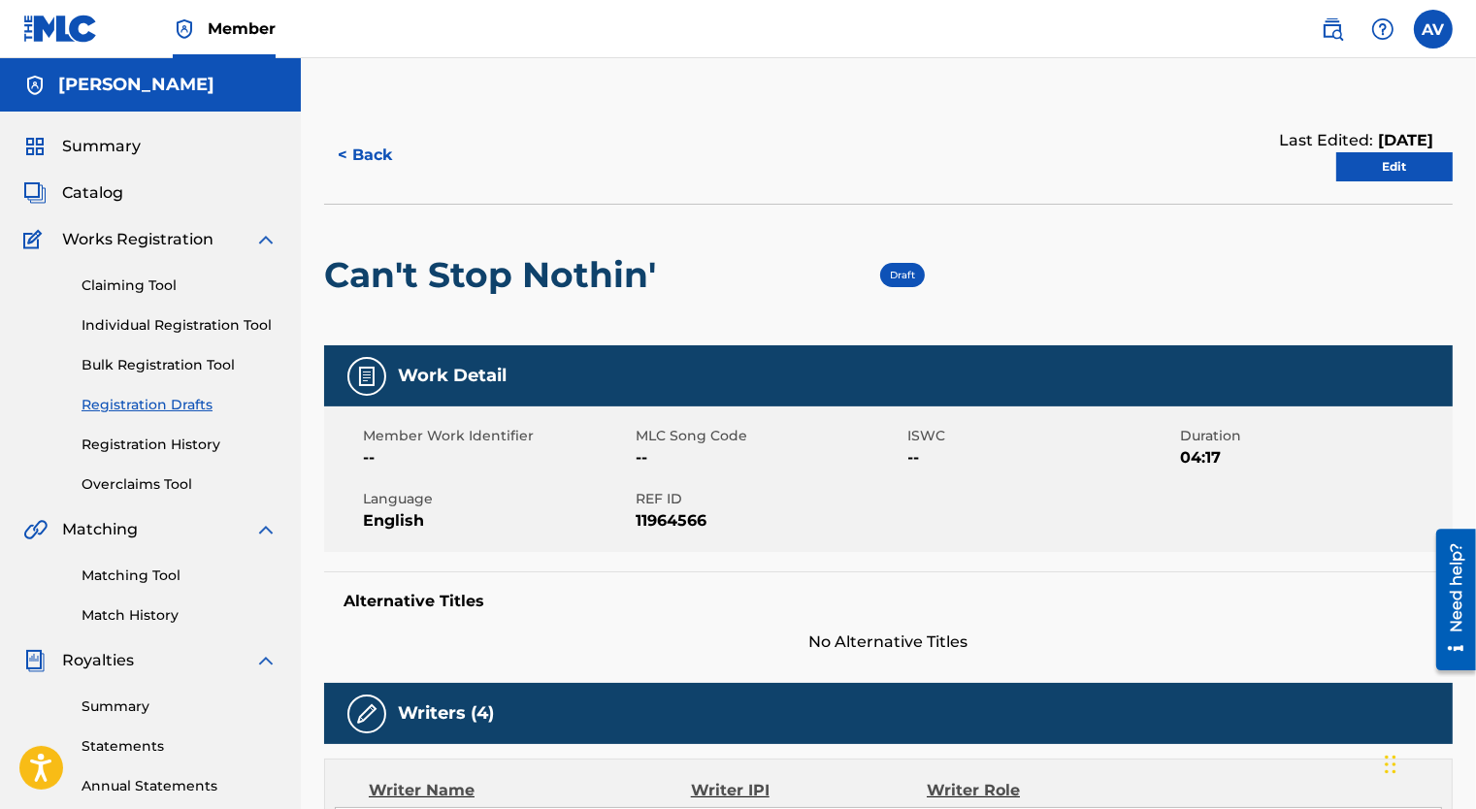
click at [1356, 161] on link "Edit" at bounding box center [1394, 166] width 116 height 29
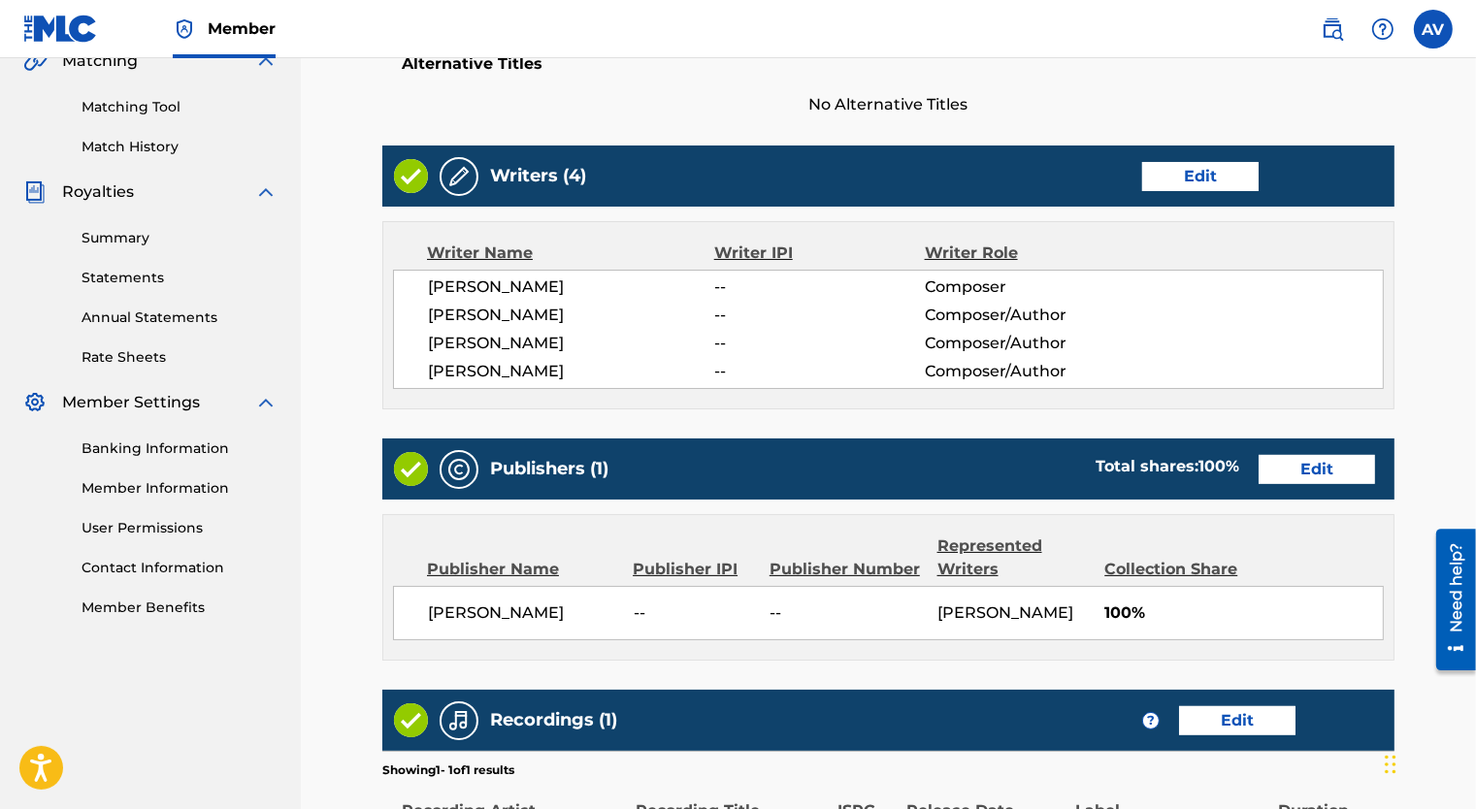
scroll to position [485, 0]
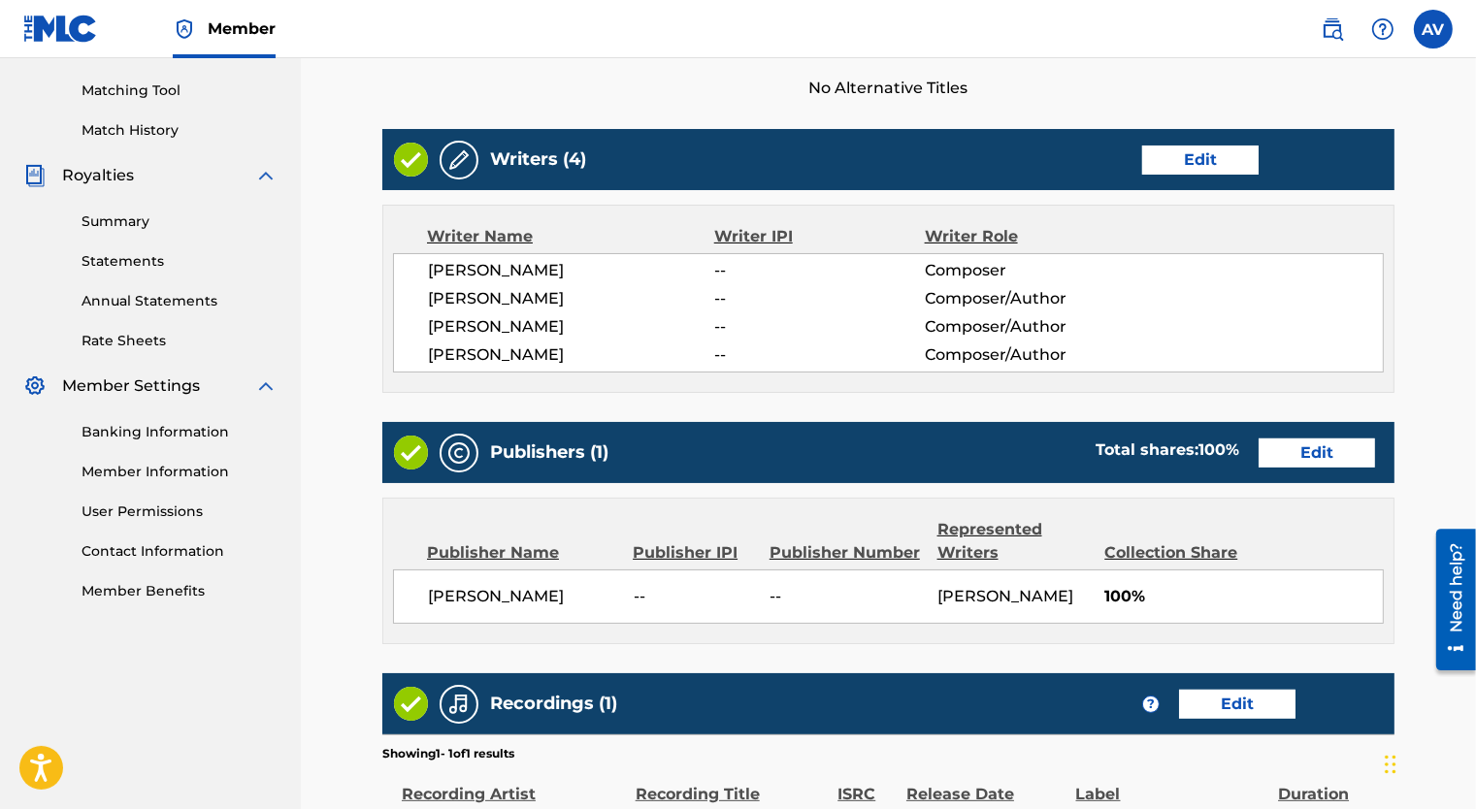
click at [1296, 450] on link "Edit" at bounding box center [1317, 453] width 116 height 29
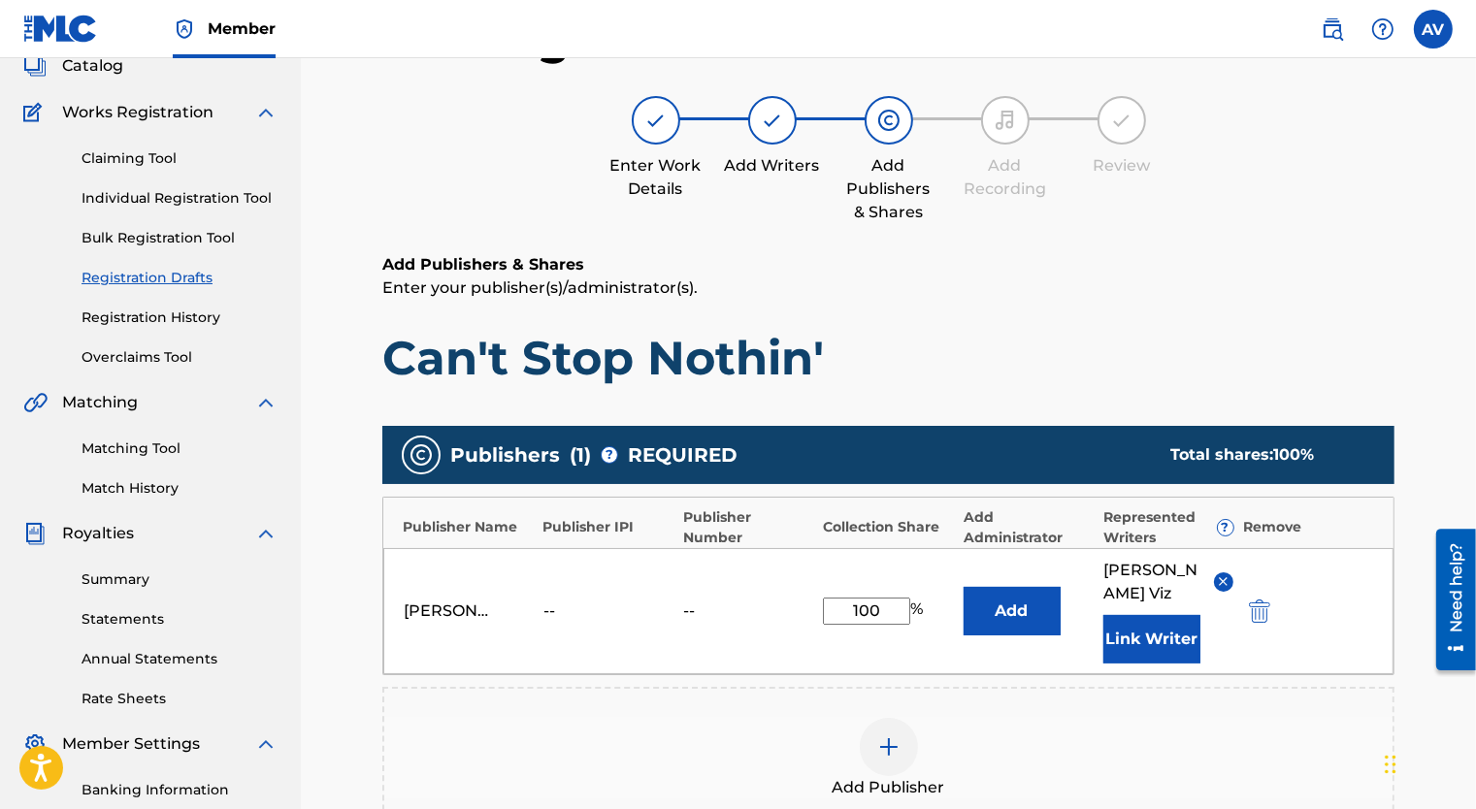
scroll to position [194, 0]
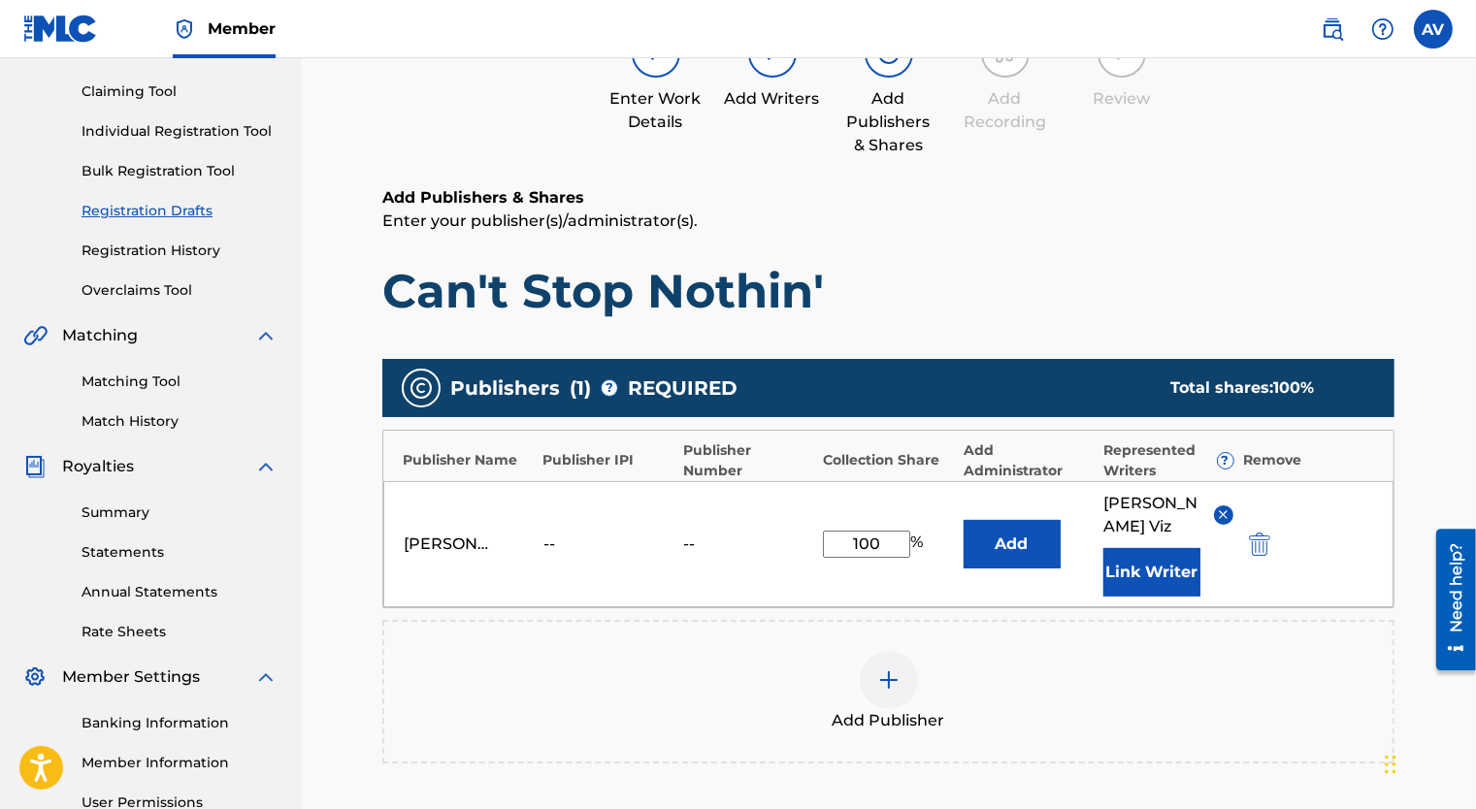
click at [1140, 548] on button "Link Writer" at bounding box center [1151, 572] width 97 height 49
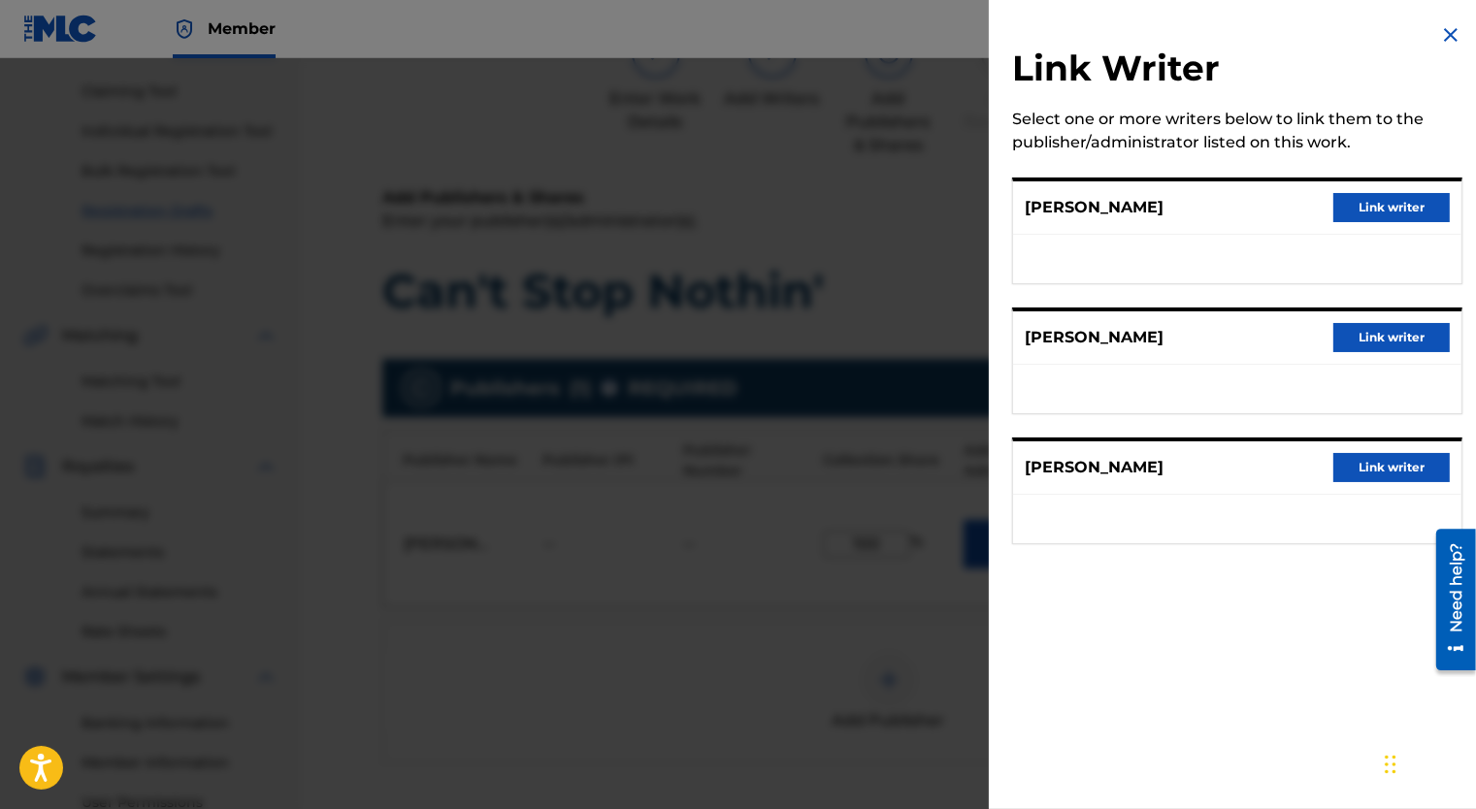
click at [1446, 39] on img at bounding box center [1450, 34] width 23 height 23
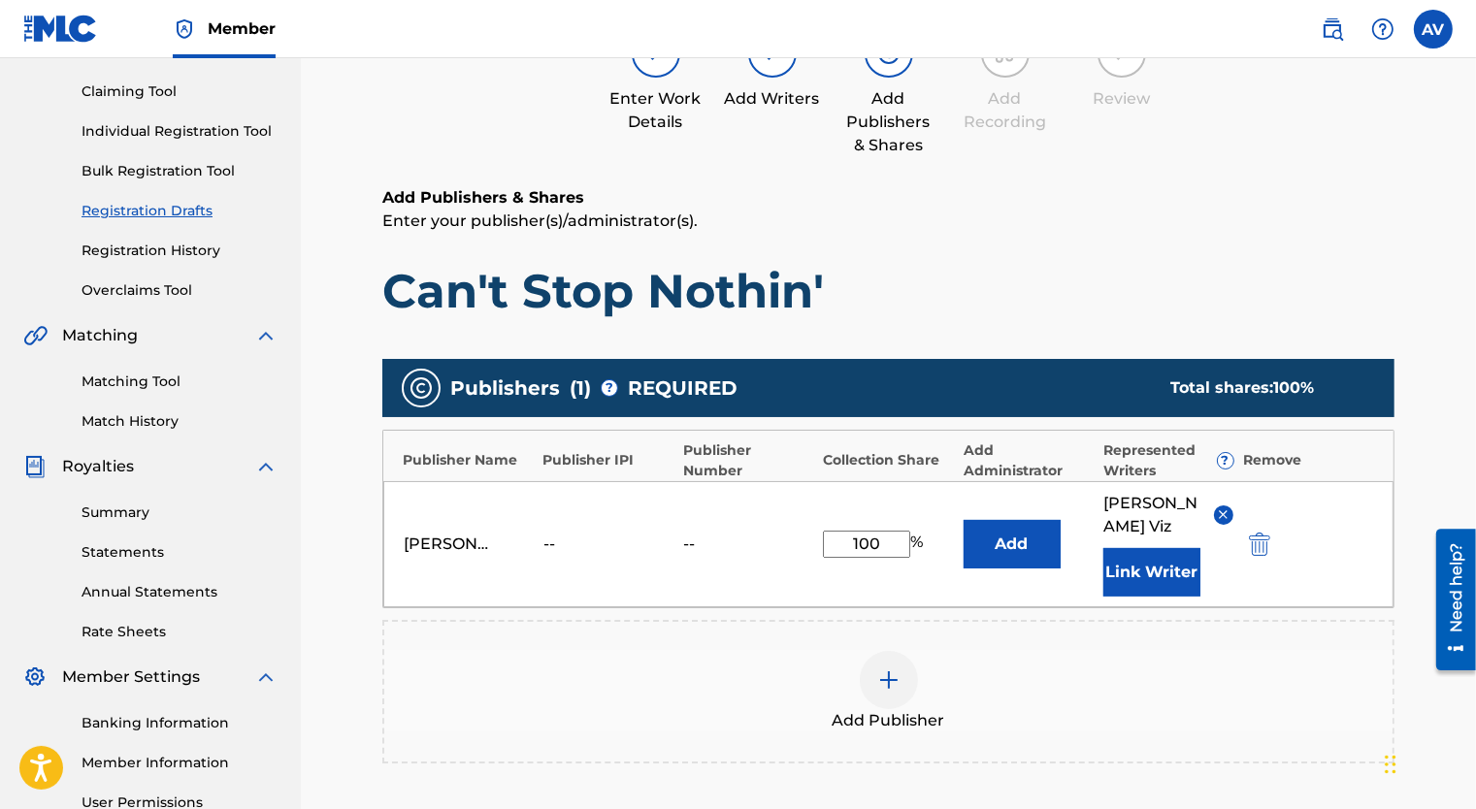
click at [988, 522] on button "Add" at bounding box center [1012, 544] width 97 height 49
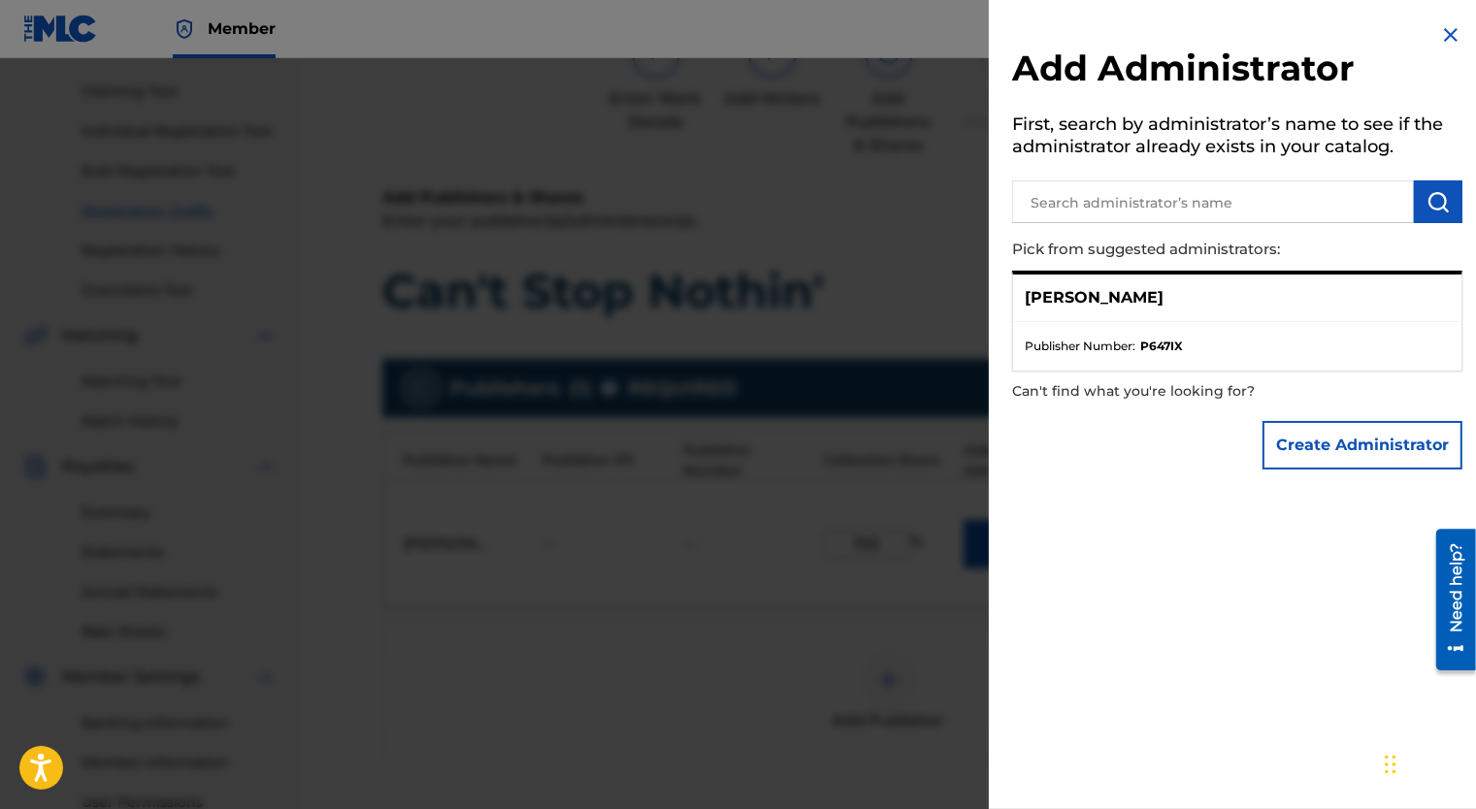
click at [1444, 44] on img at bounding box center [1450, 34] width 23 height 23
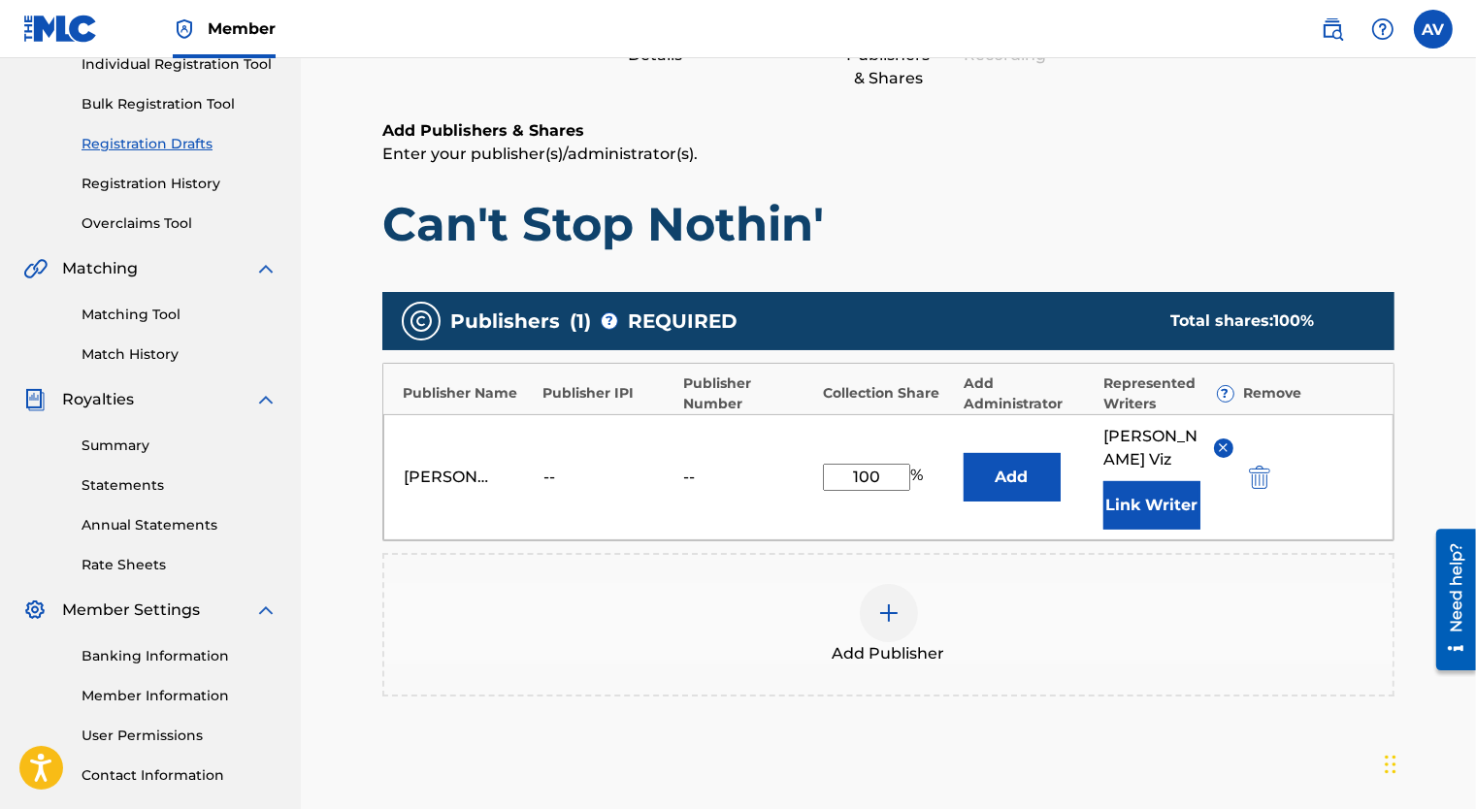
scroll to position [291, 0]
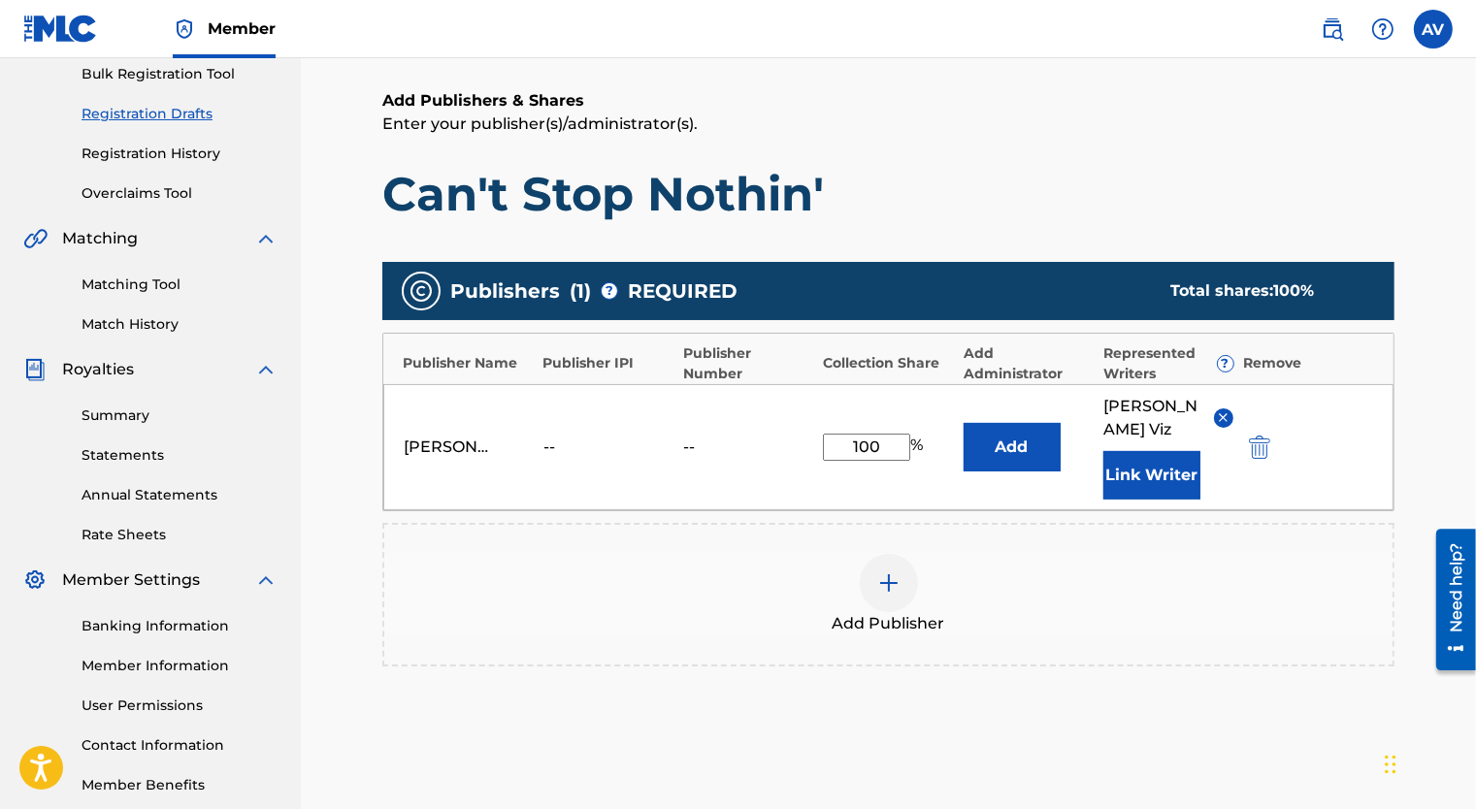
click at [921, 558] on div "Add Publisher" at bounding box center [888, 595] width 1008 height 82
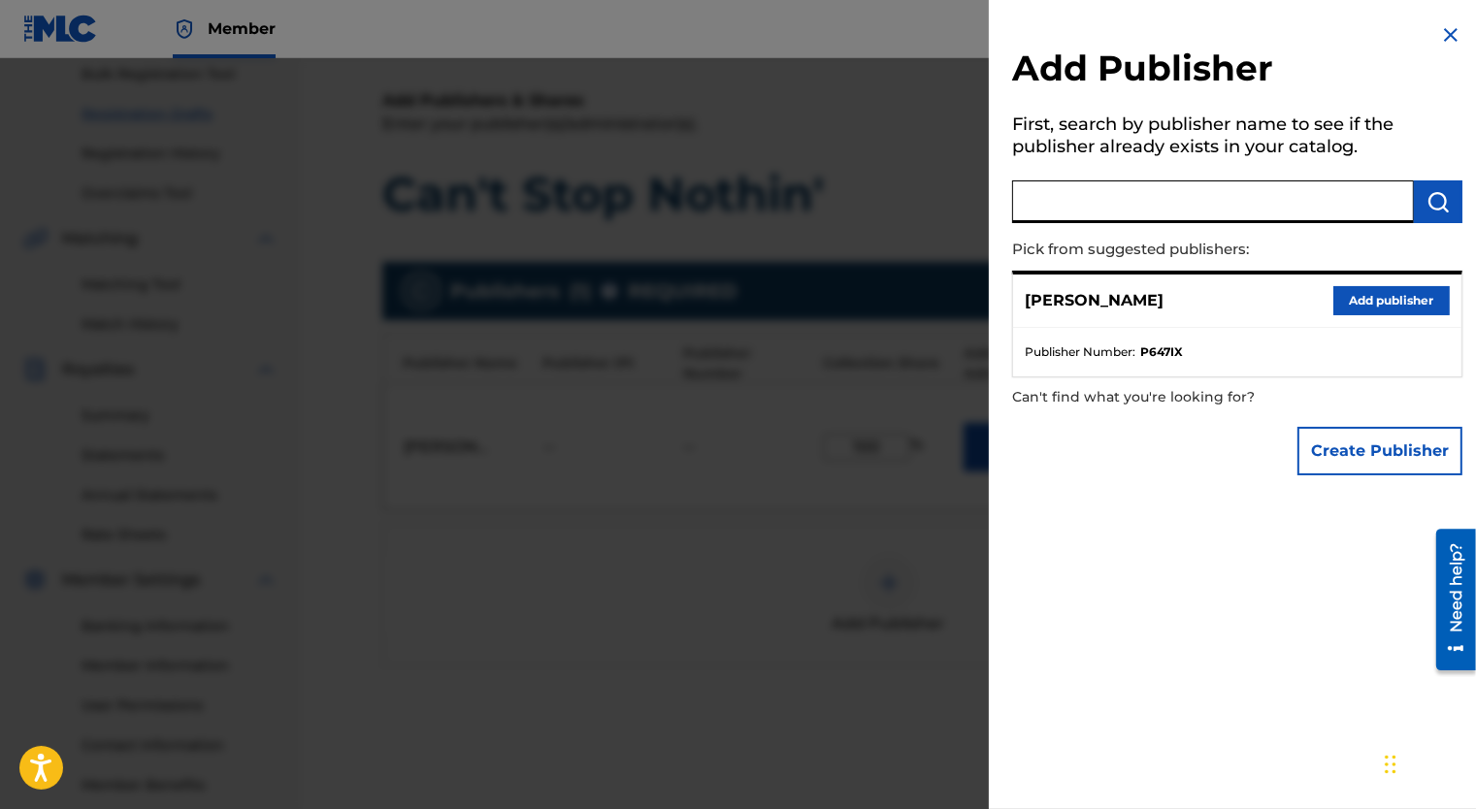
click at [1157, 195] on input "text" at bounding box center [1213, 201] width 402 height 43
type input "[PERSON_NAME]"
click at [1427, 197] on img "submit" at bounding box center [1437, 201] width 23 height 23
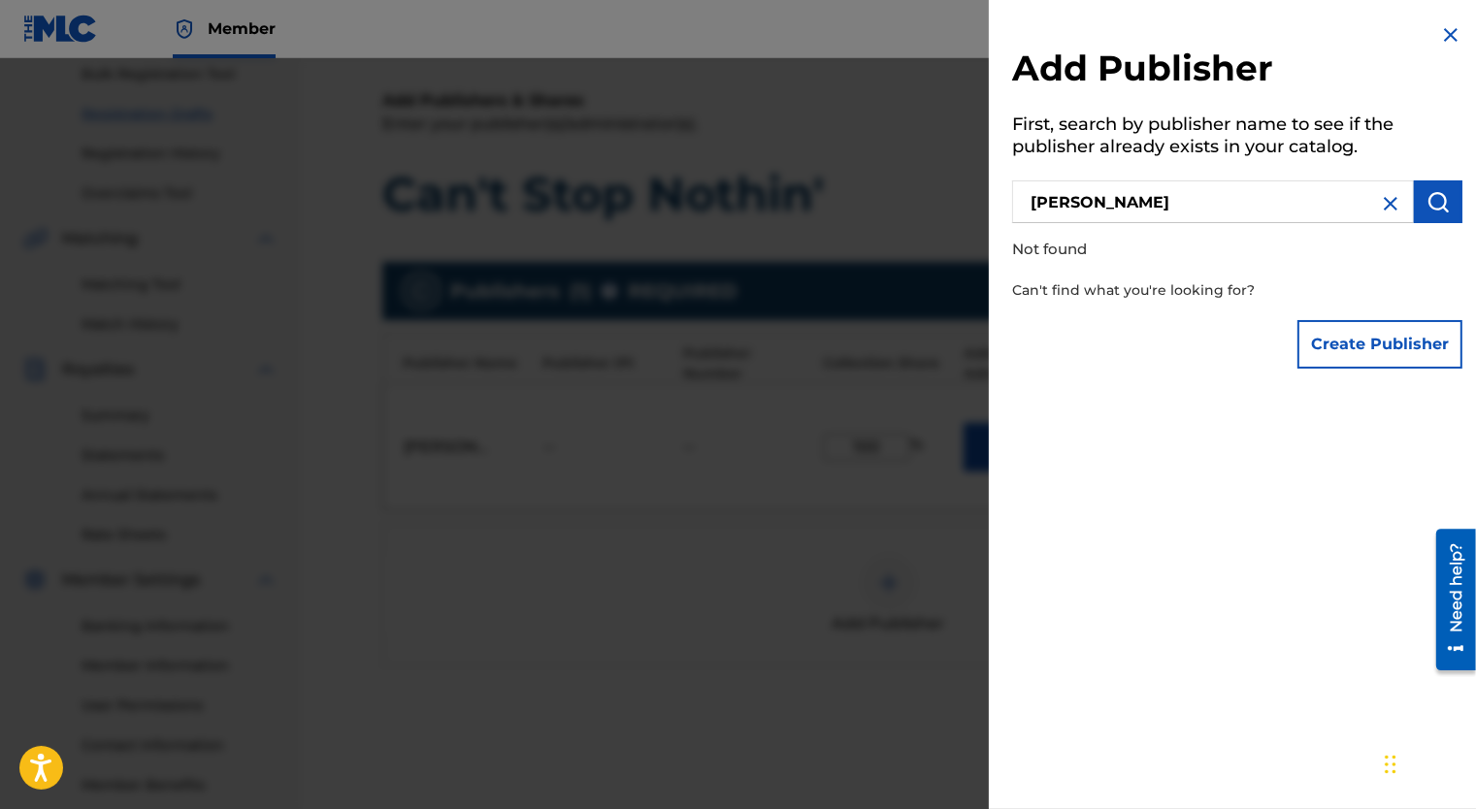
click at [1379, 201] on img at bounding box center [1390, 203] width 23 height 23
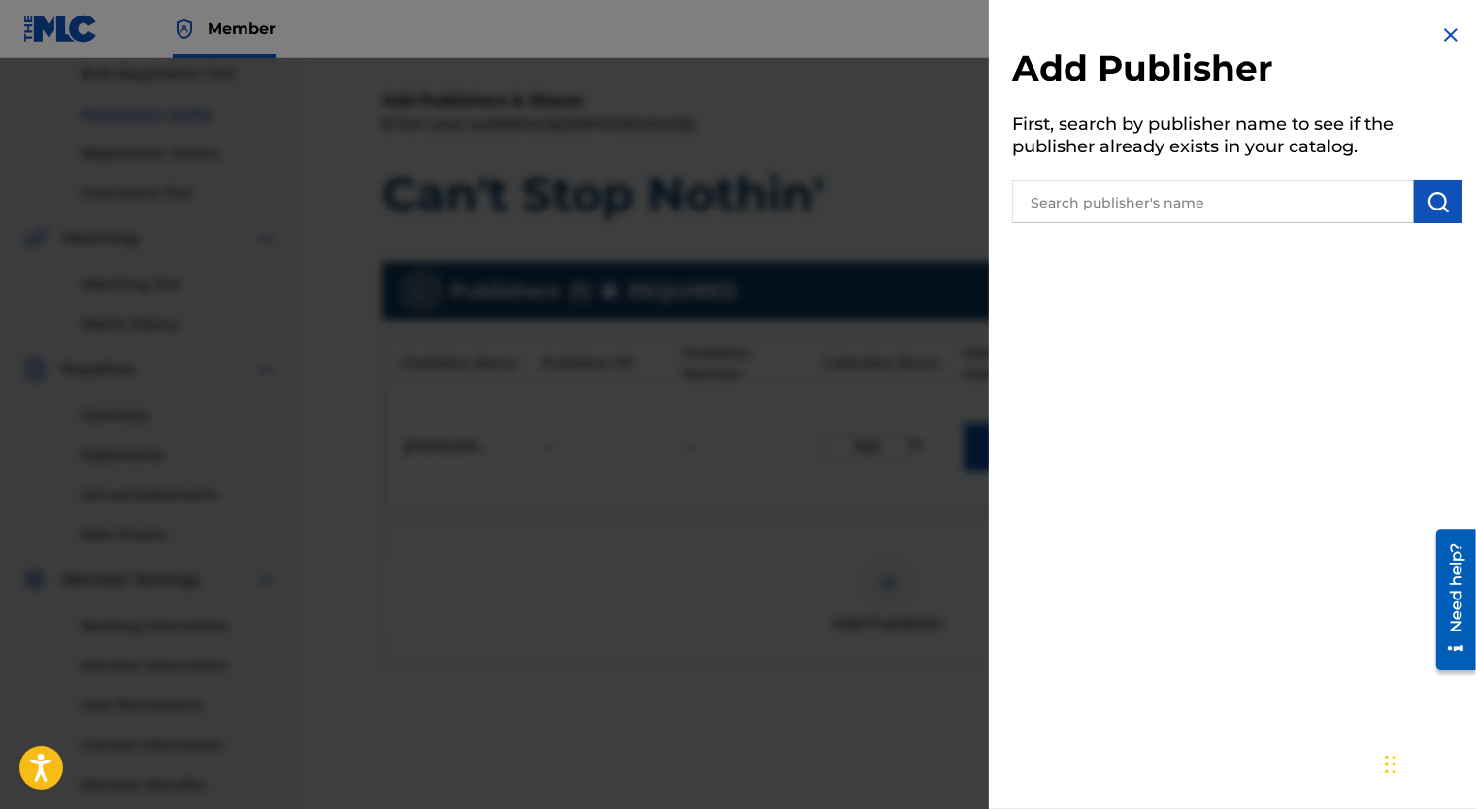
click at [1437, 19] on div "Add Publisher First, search by publisher name to see if the publisher already e…" at bounding box center [1237, 126] width 497 height 252
click at [1446, 30] on img at bounding box center [1450, 34] width 23 height 23
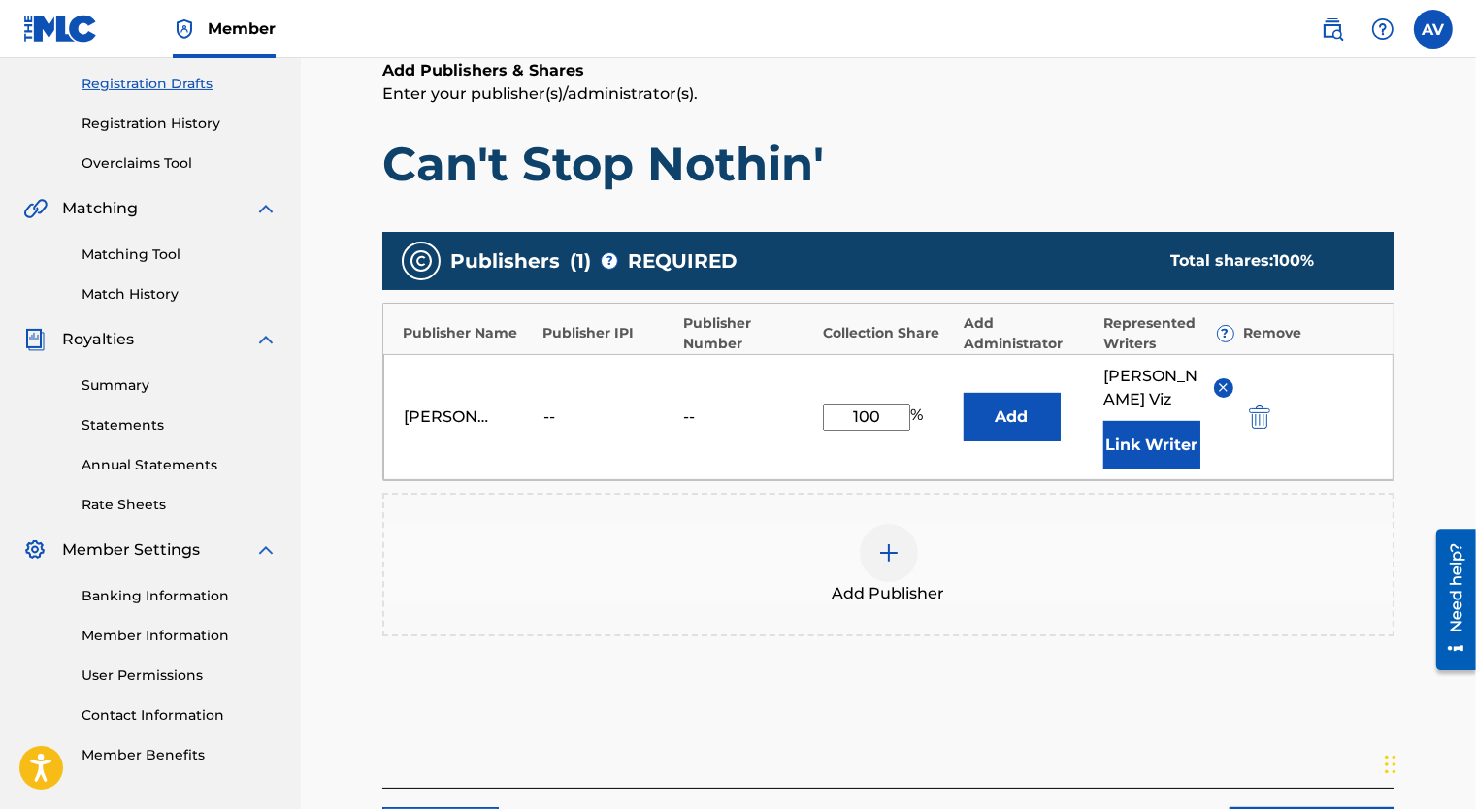
scroll to position [466, 0]
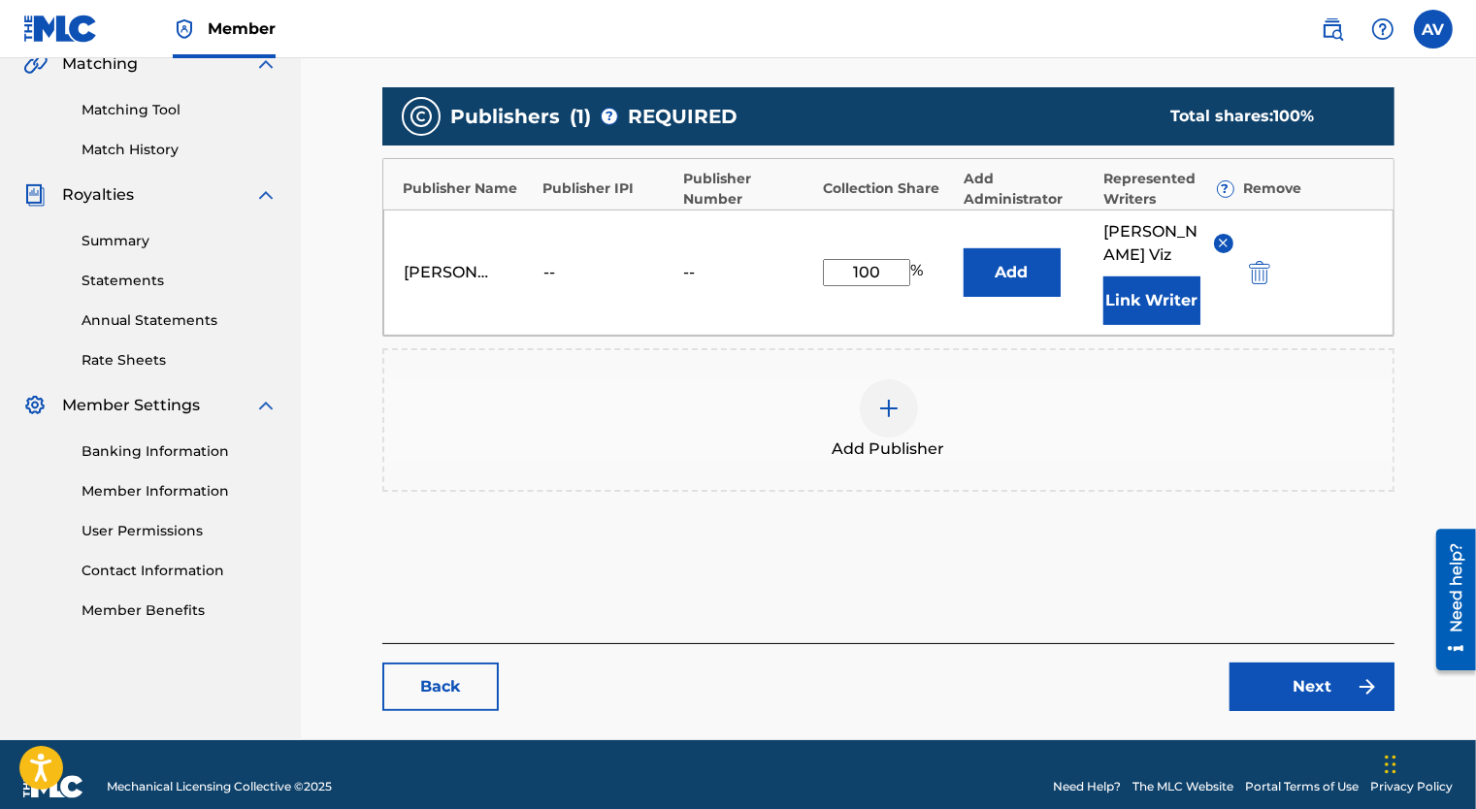
click at [425, 664] on link "Back" at bounding box center [440, 687] width 116 height 49
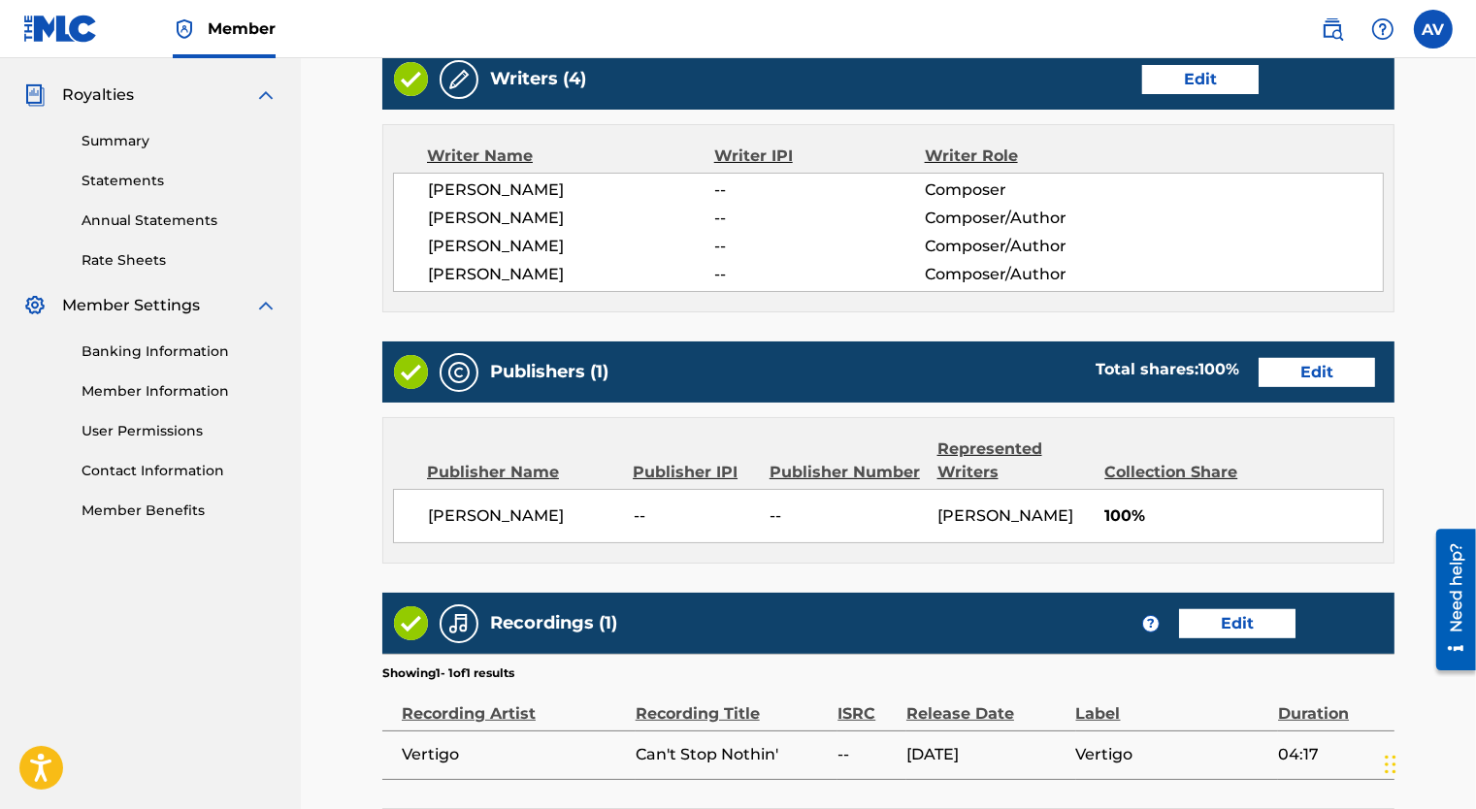
scroll to position [751, 0]
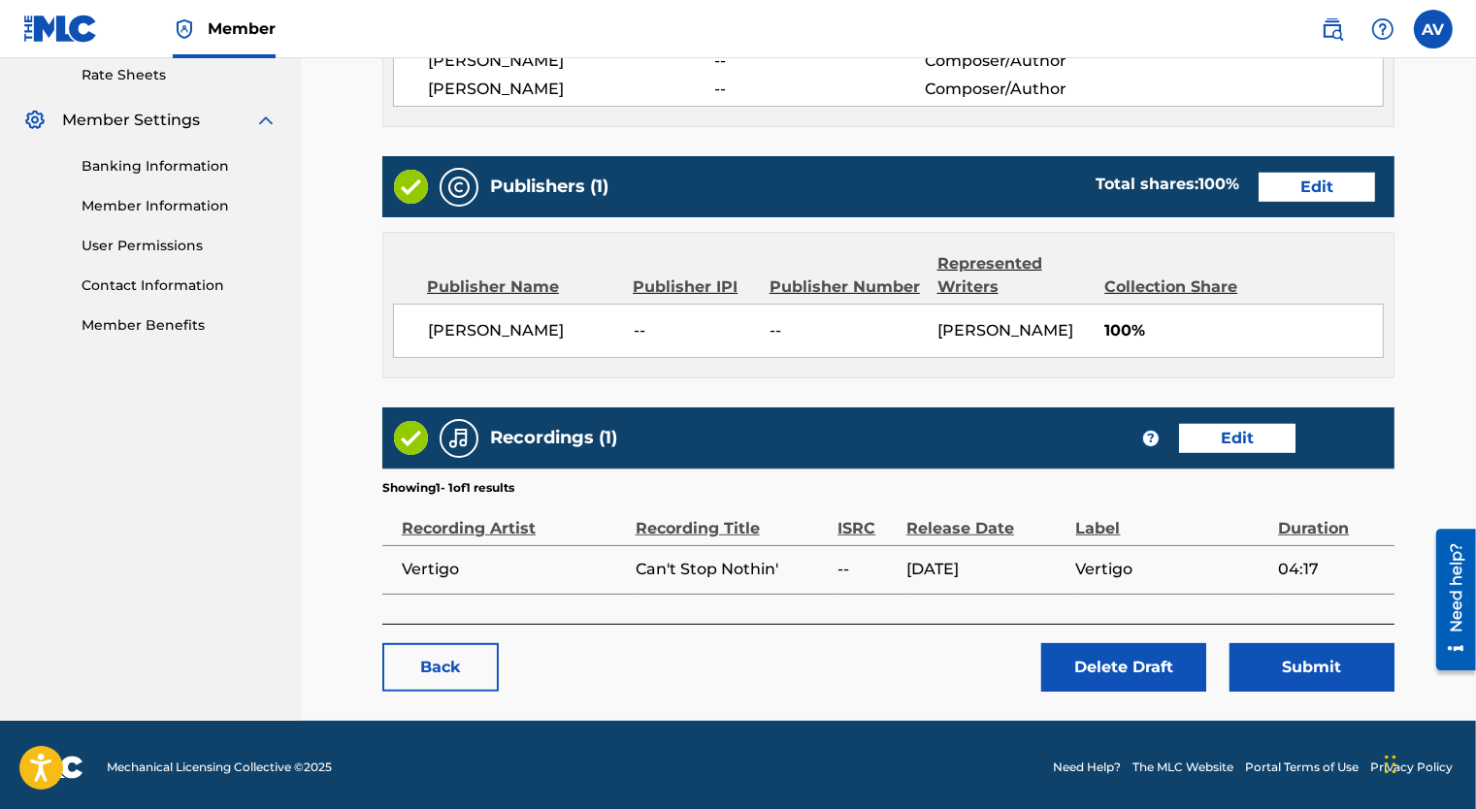
click at [411, 666] on link "Back" at bounding box center [440, 667] width 116 height 49
